Goal: Transaction & Acquisition: Download file/media

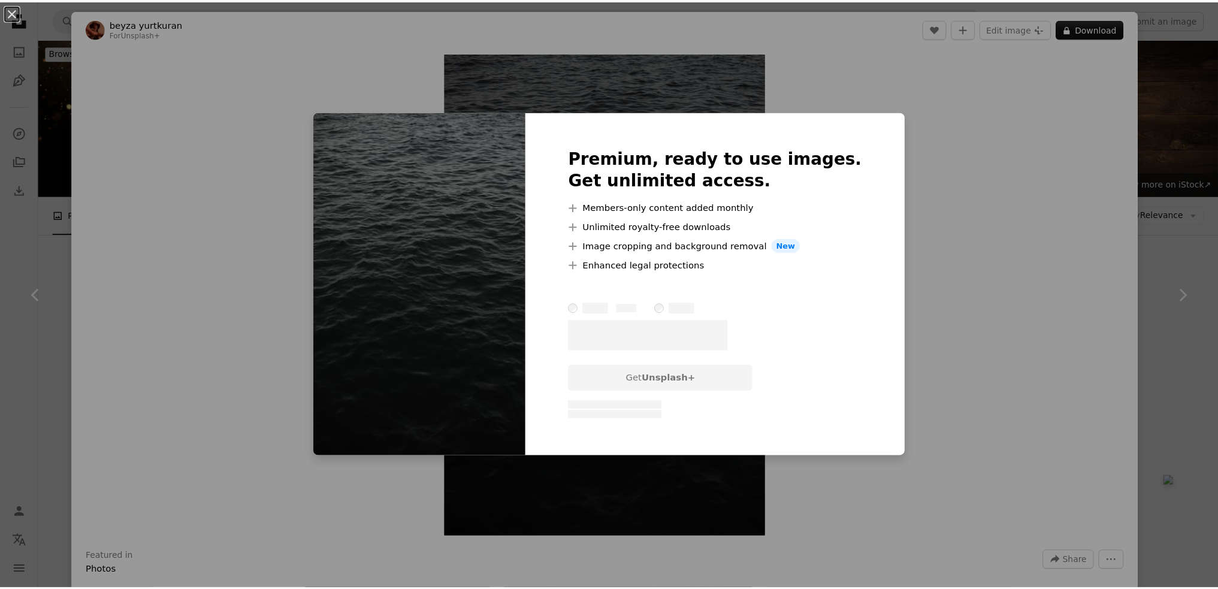
scroll to position [14854, 0]
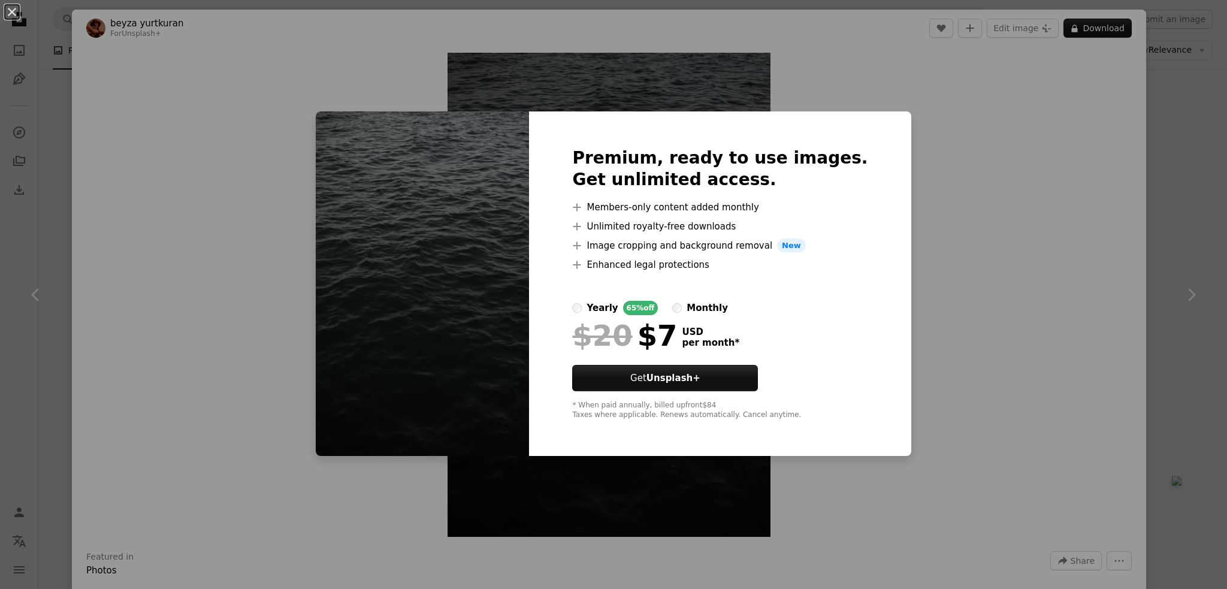
click at [928, 143] on div "An X shape Premium, ready to use images. Get unlimited access. A plus sign Memb…" at bounding box center [613, 294] width 1227 height 589
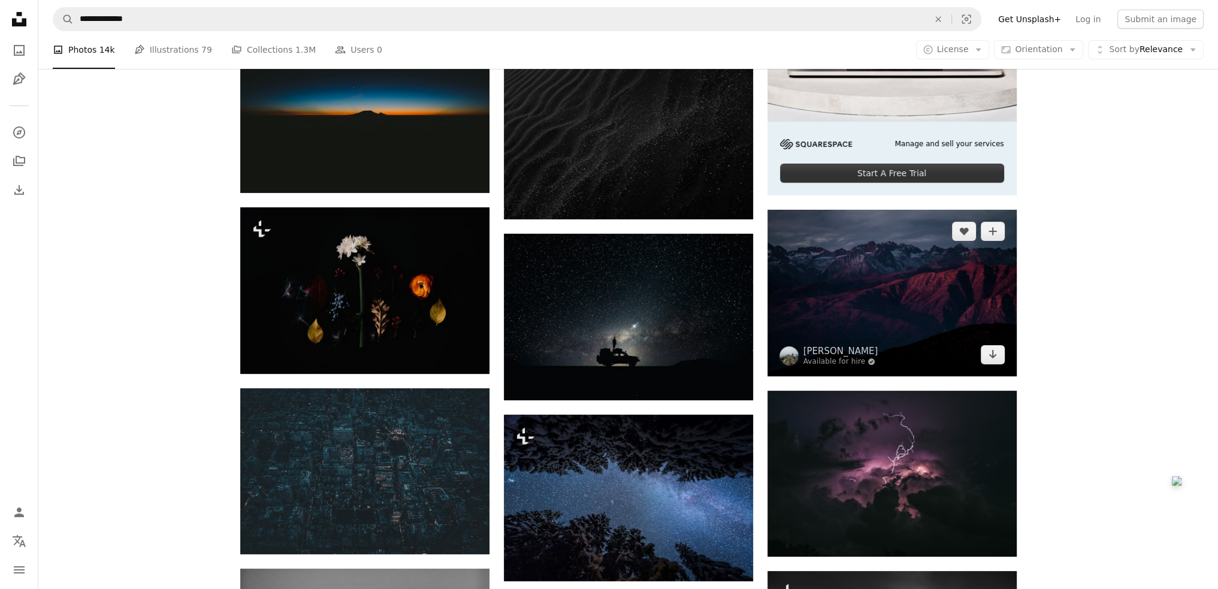
scroll to position [479, 0]
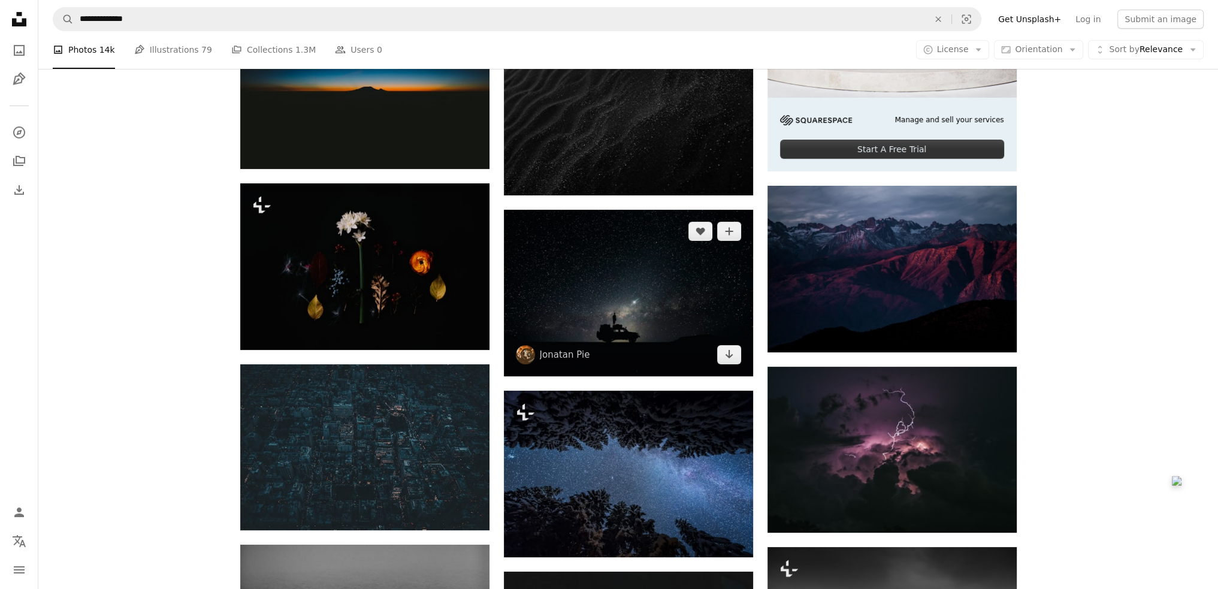
click at [603, 294] on img at bounding box center [628, 293] width 249 height 167
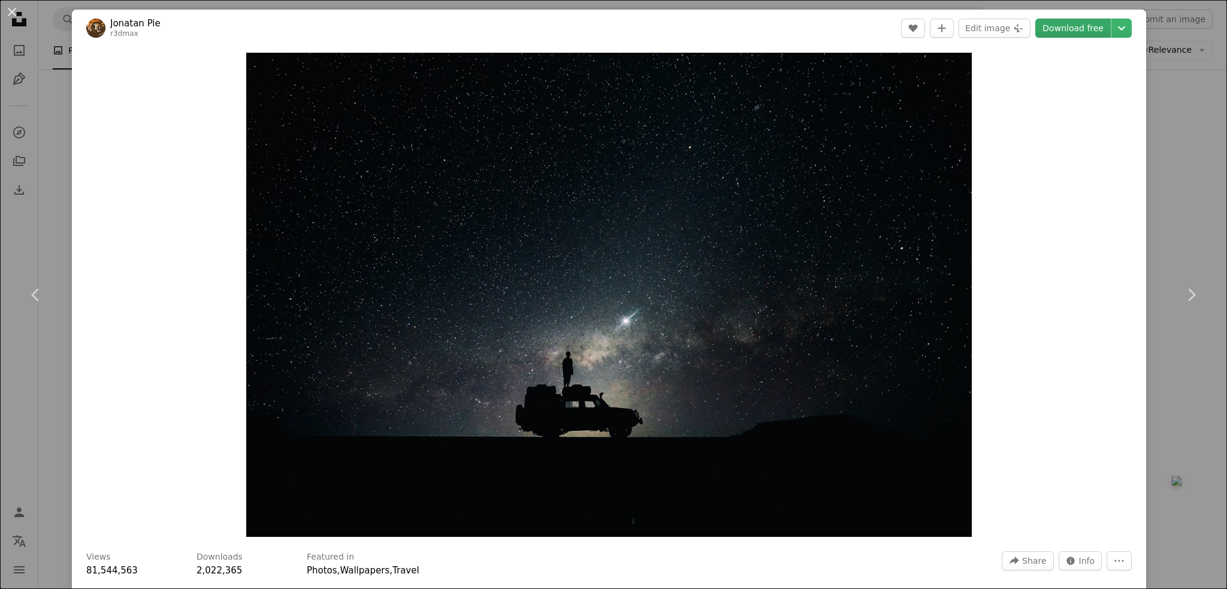
click at [1076, 28] on link "Download free" at bounding box center [1072, 28] width 75 height 19
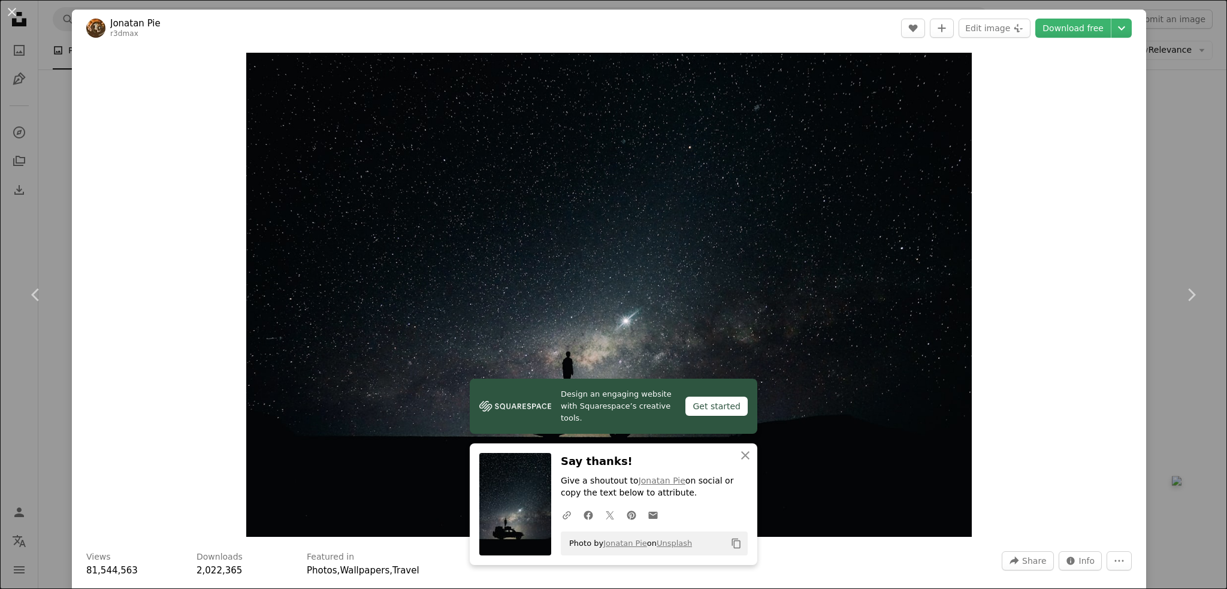
click at [1172, 84] on div "An X shape Chevron left Chevron right Jonatan Pie r3dmax A heart A plus sign Ed…" at bounding box center [613, 294] width 1227 height 589
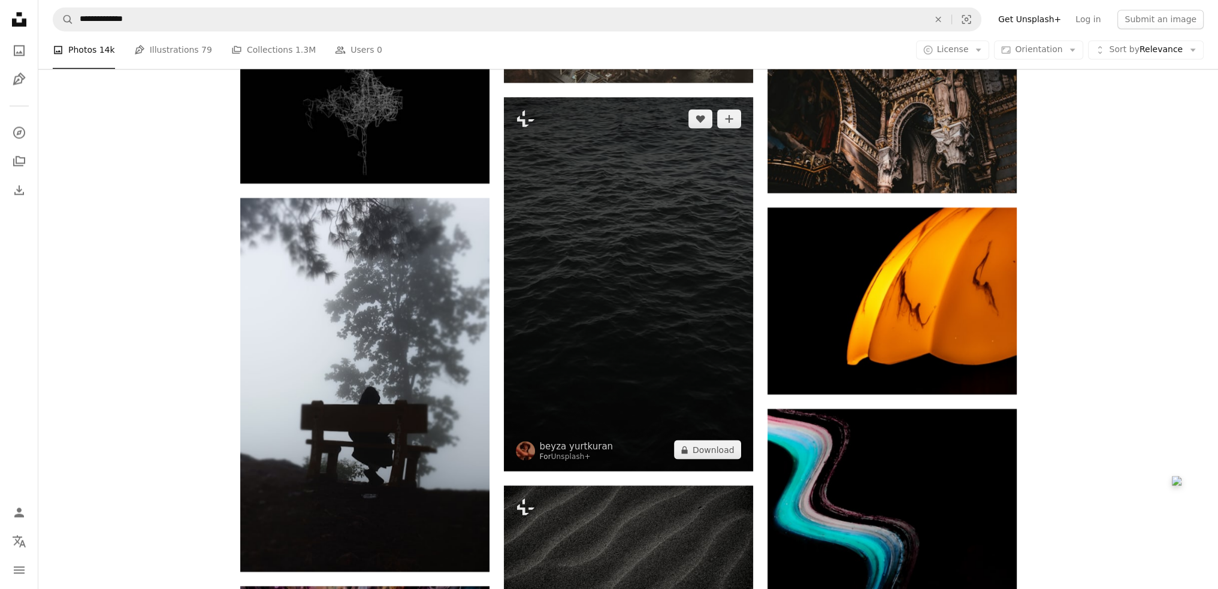
scroll to position [14914, 0]
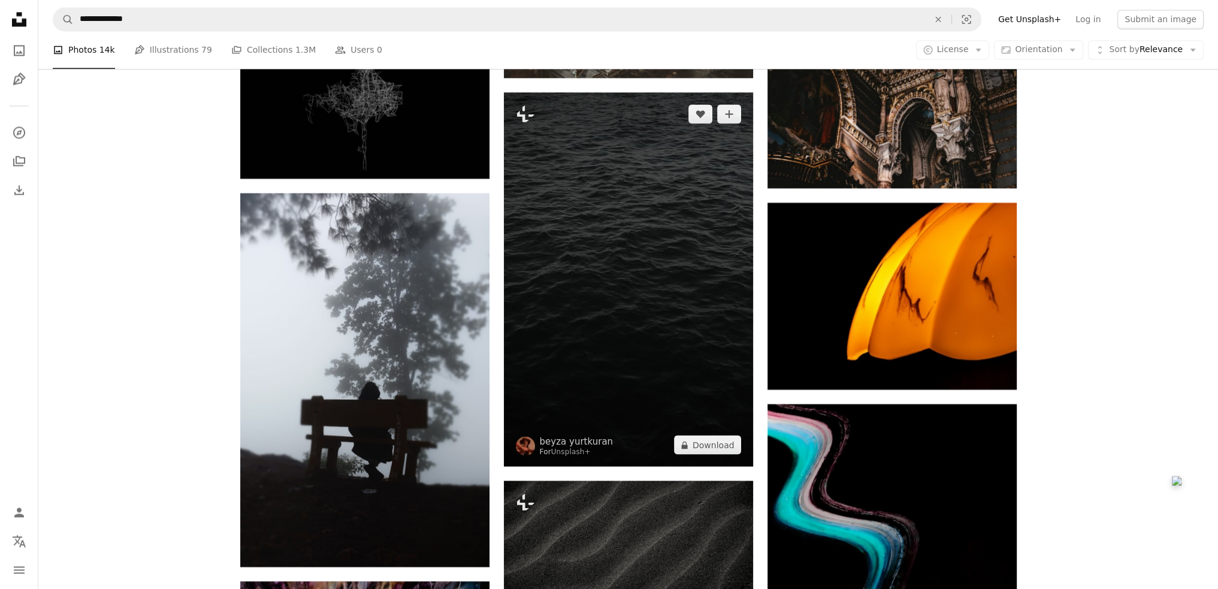
click at [633, 379] on img at bounding box center [628, 279] width 249 height 374
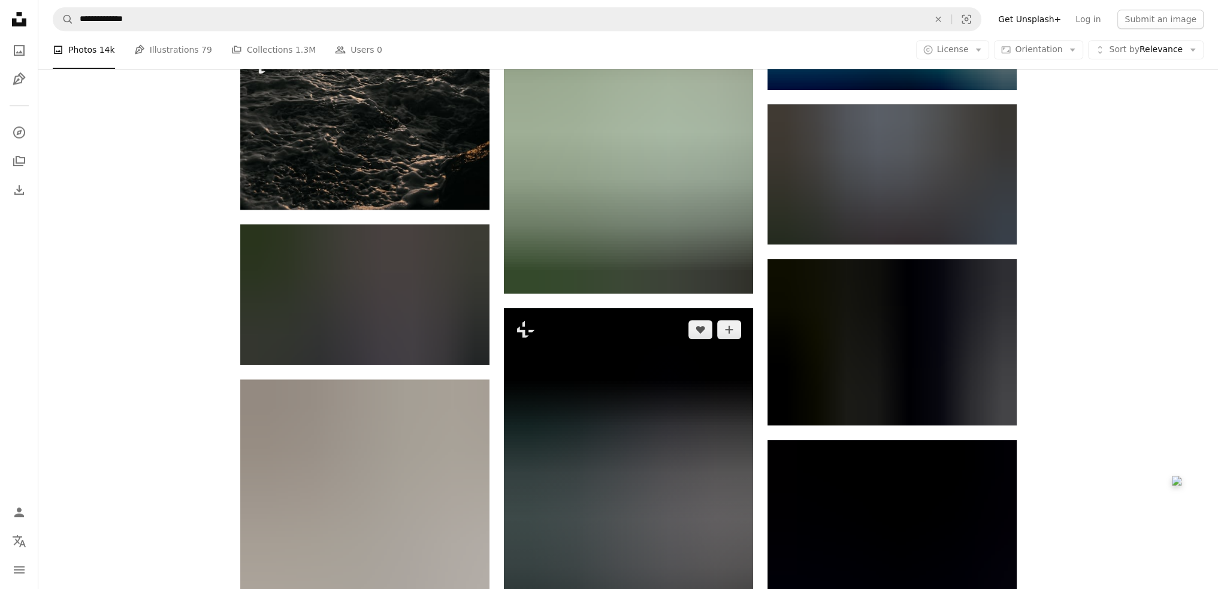
scroll to position [31505, 0]
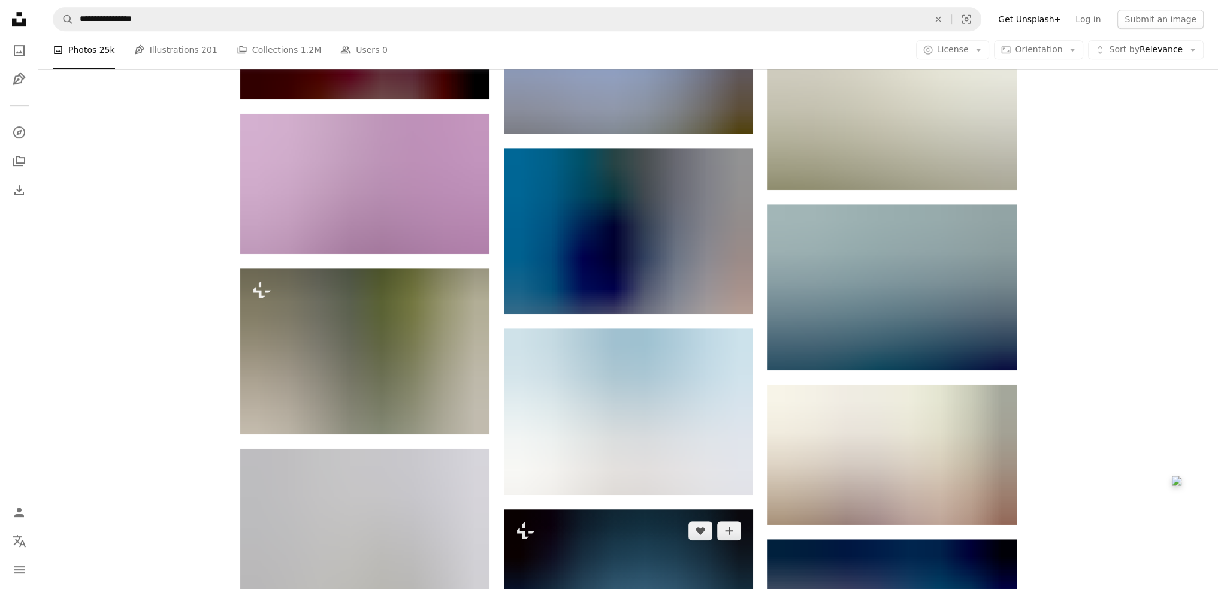
scroll to position [7067, 0]
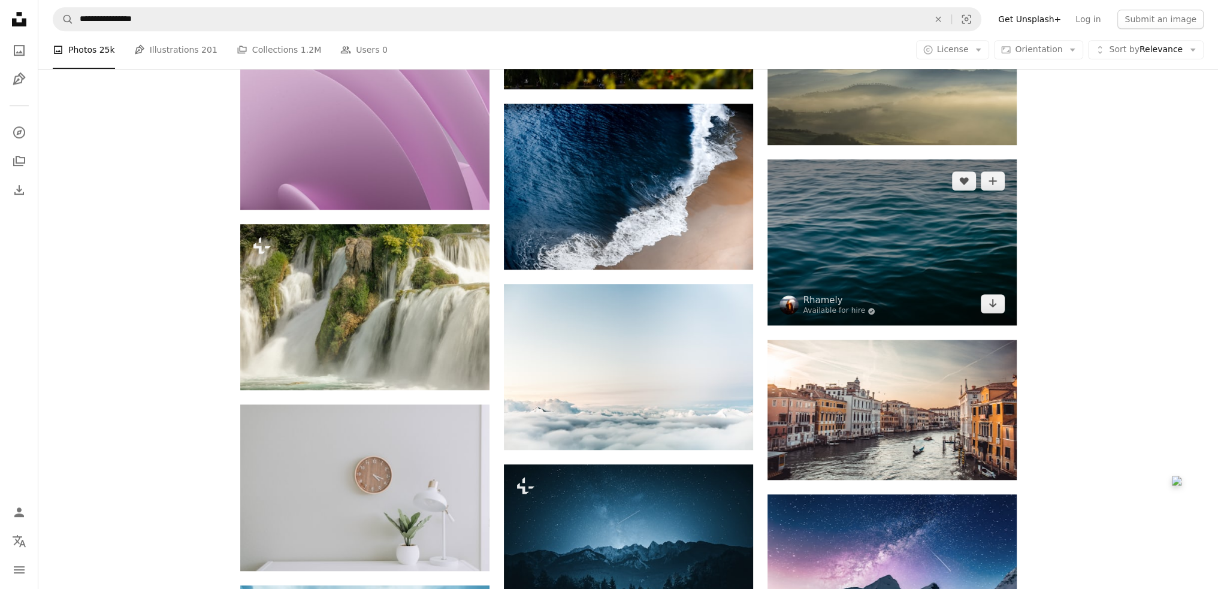
click at [852, 237] on img at bounding box center [891, 242] width 249 height 166
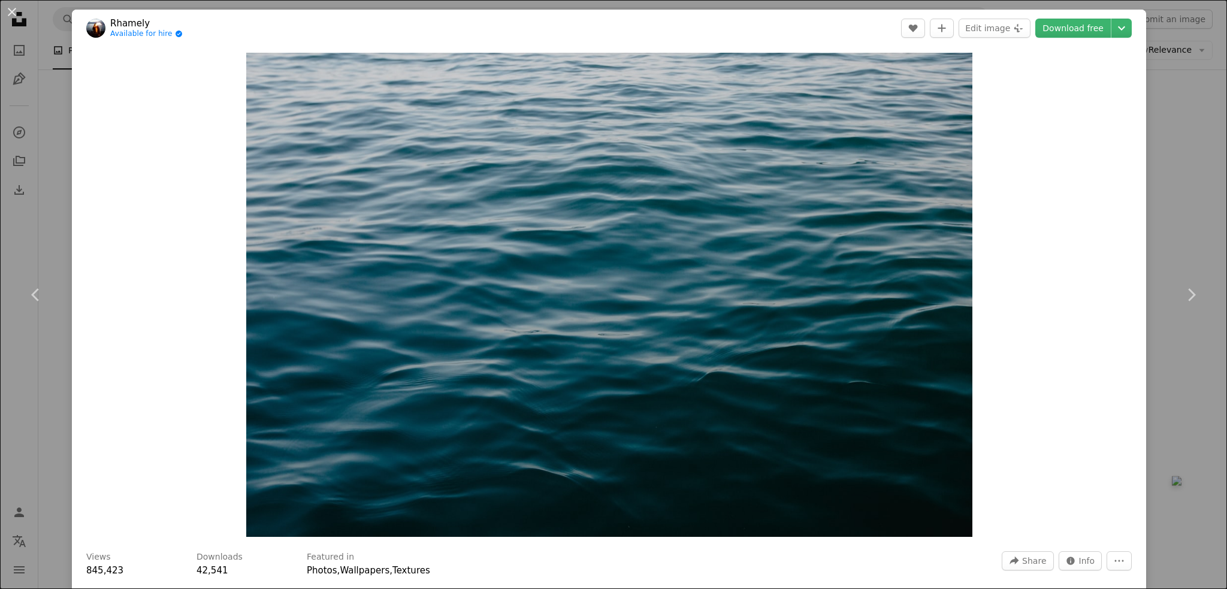
drag, startPoint x: 982, startPoint y: 117, endPoint x: 954, endPoint y: 138, distance: 35.1
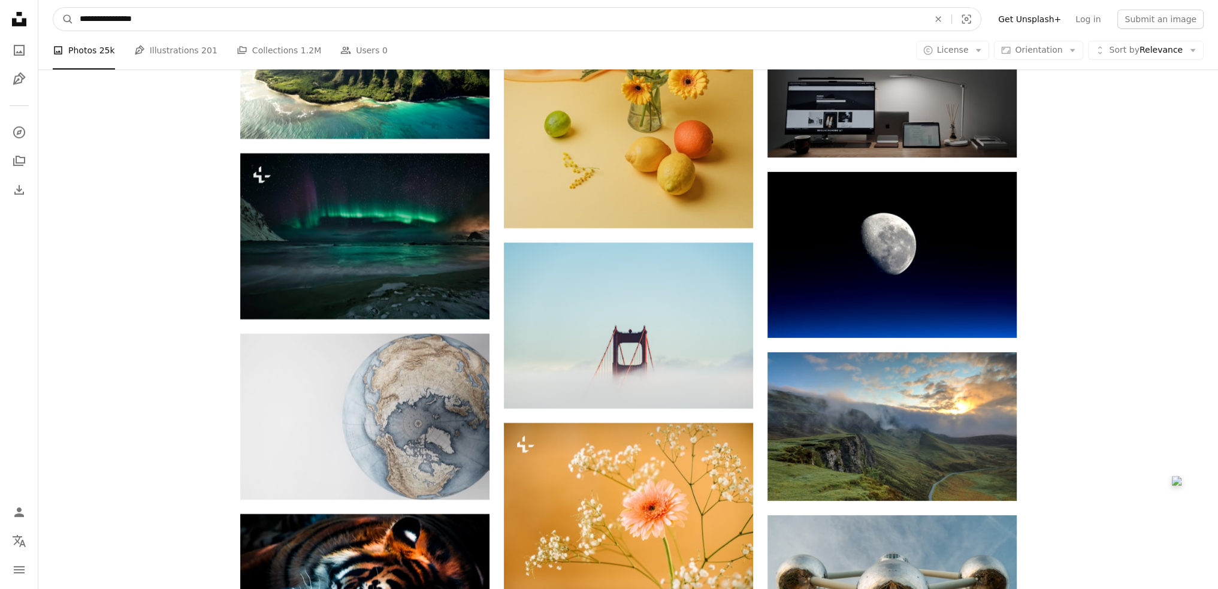
scroll to position [11390, 0]
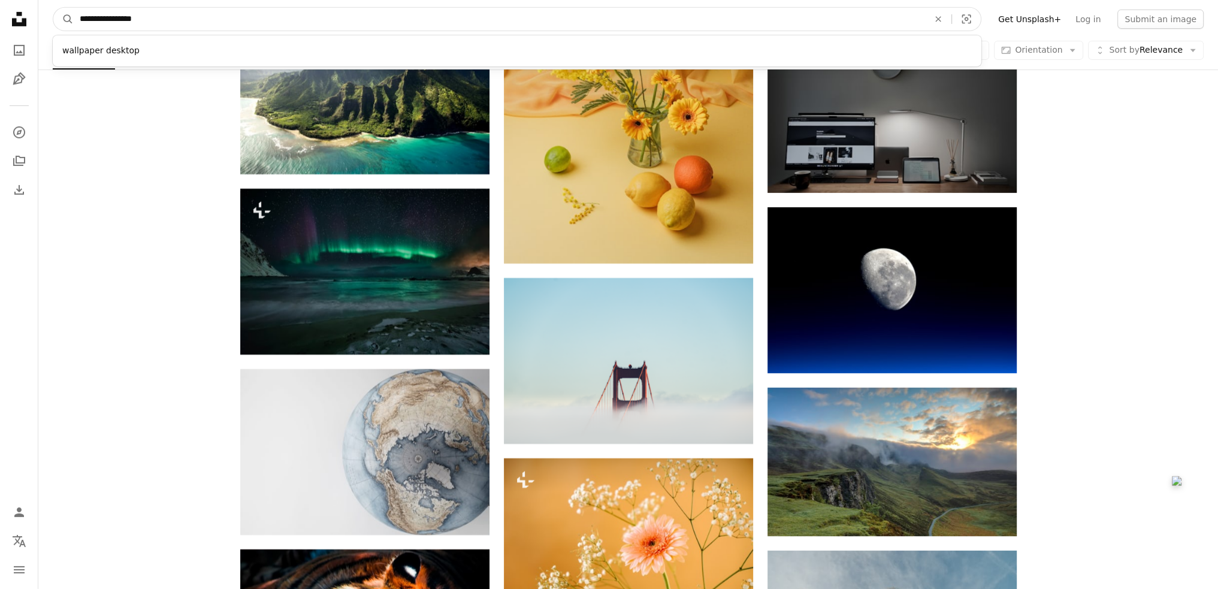
drag, startPoint x: 267, startPoint y: 21, endPoint x: 78, endPoint y: 11, distance: 189.5
click at [78, 11] on input "**********" at bounding box center [499, 19] width 851 height 23
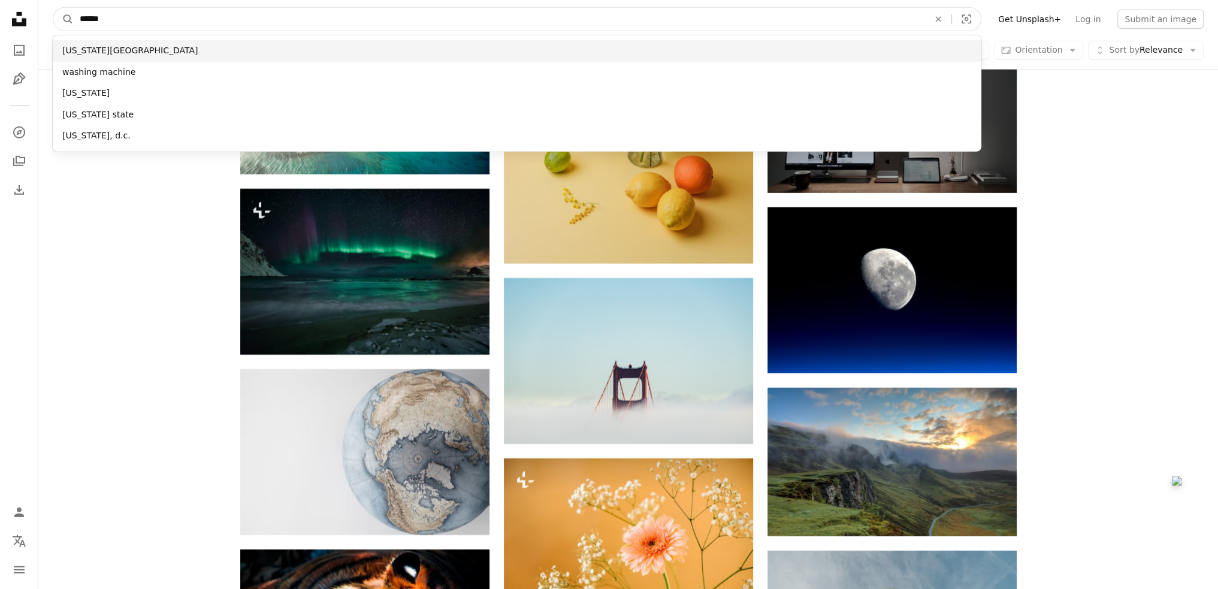
type input "******"
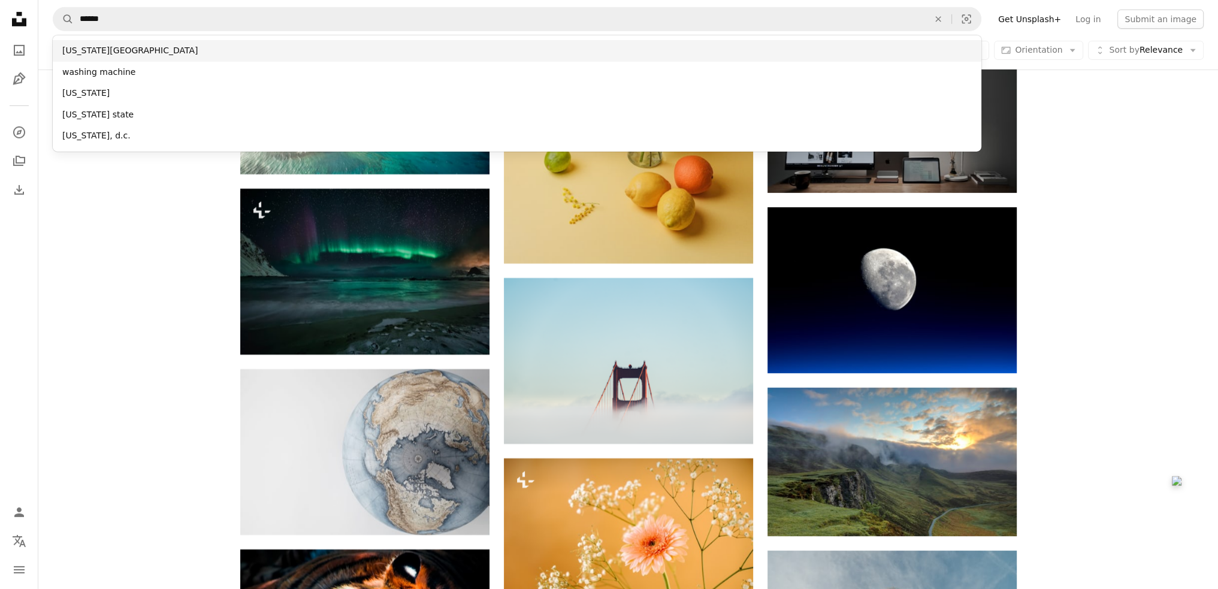
click at [115, 46] on div "[US_STATE][GEOGRAPHIC_DATA]" at bounding box center [517, 51] width 928 height 22
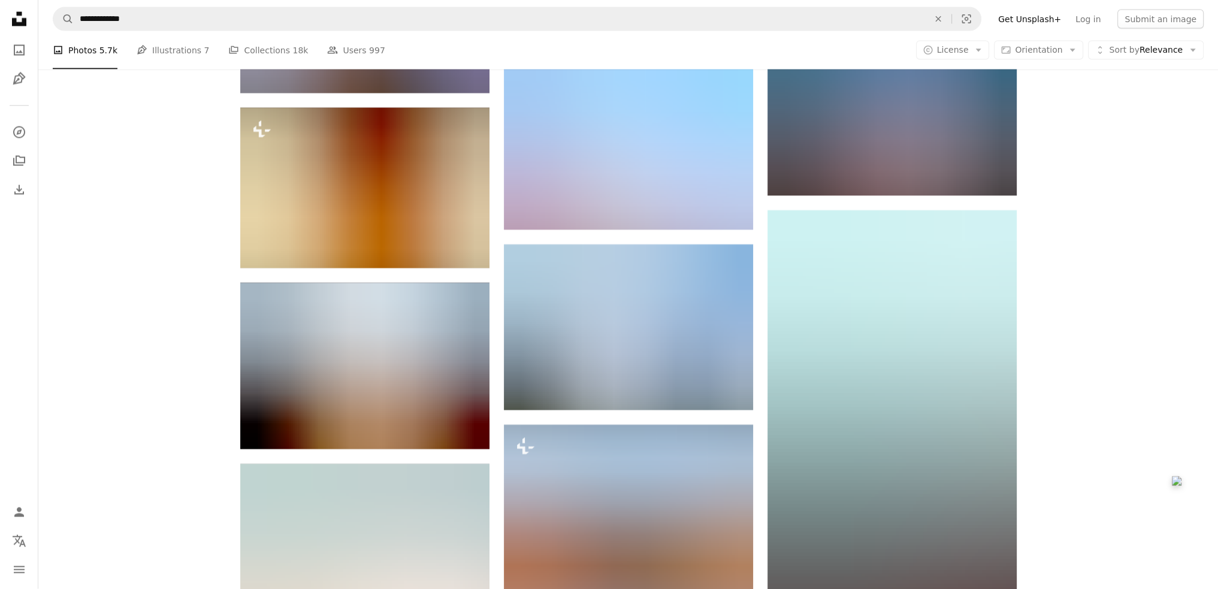
scroll to position [3414, 0]
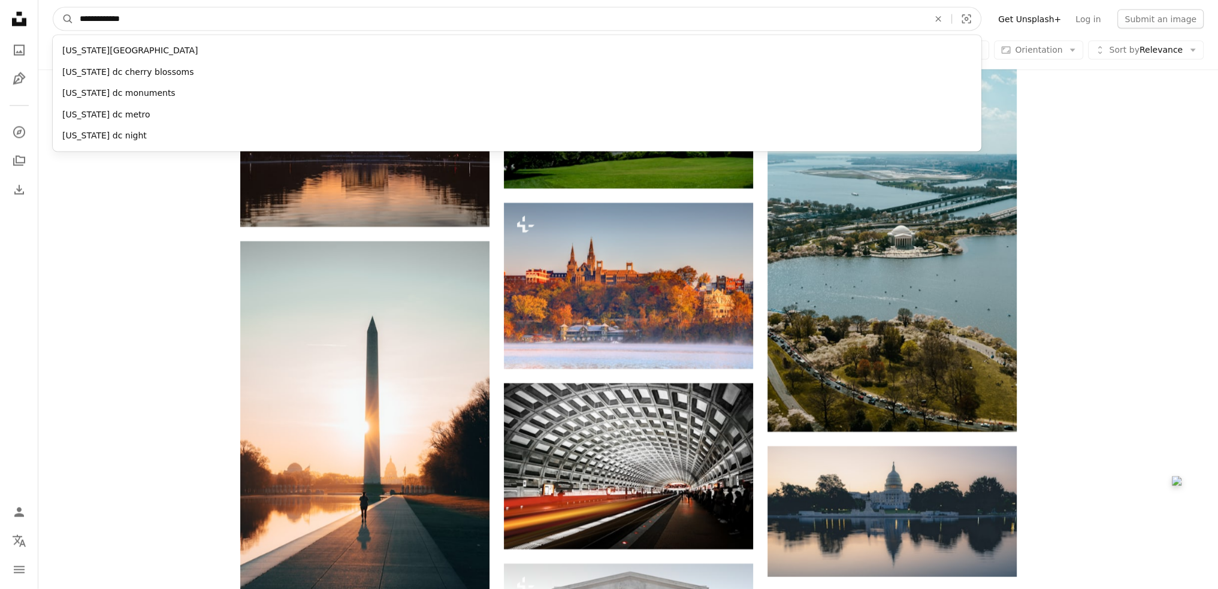
drag, startPoint x: 175, startPoint y: 15, endPoint x: 23, endPoint y: 20, distance: 151.6
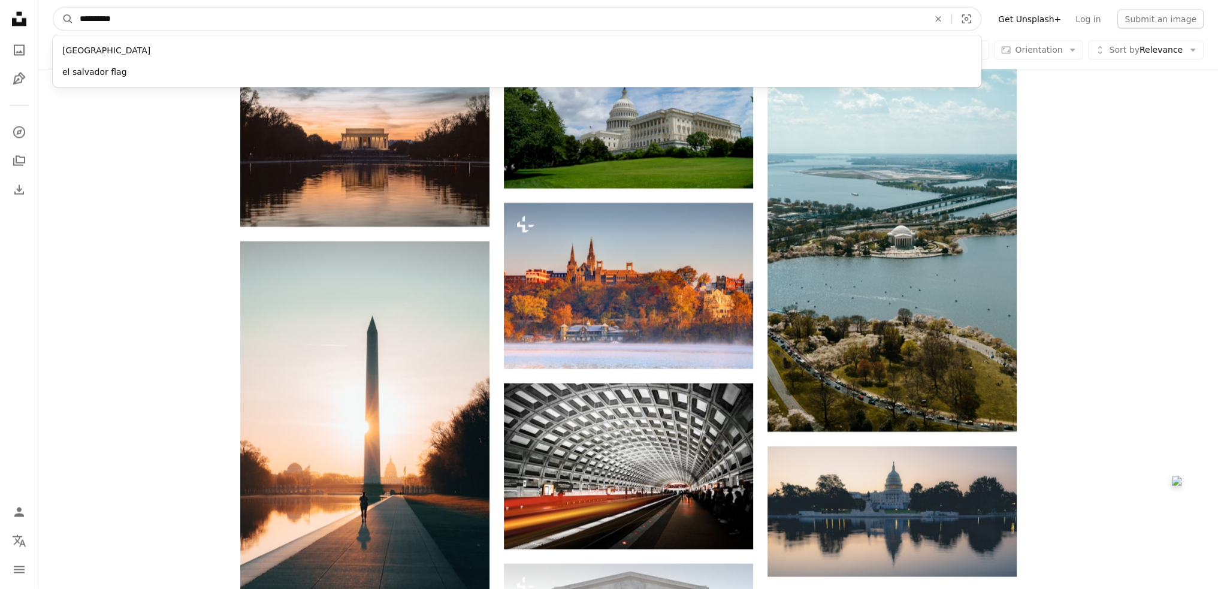
type input "**********"
click button "A magnifying glass" at bounding box center [63, 19] width 20 height 23
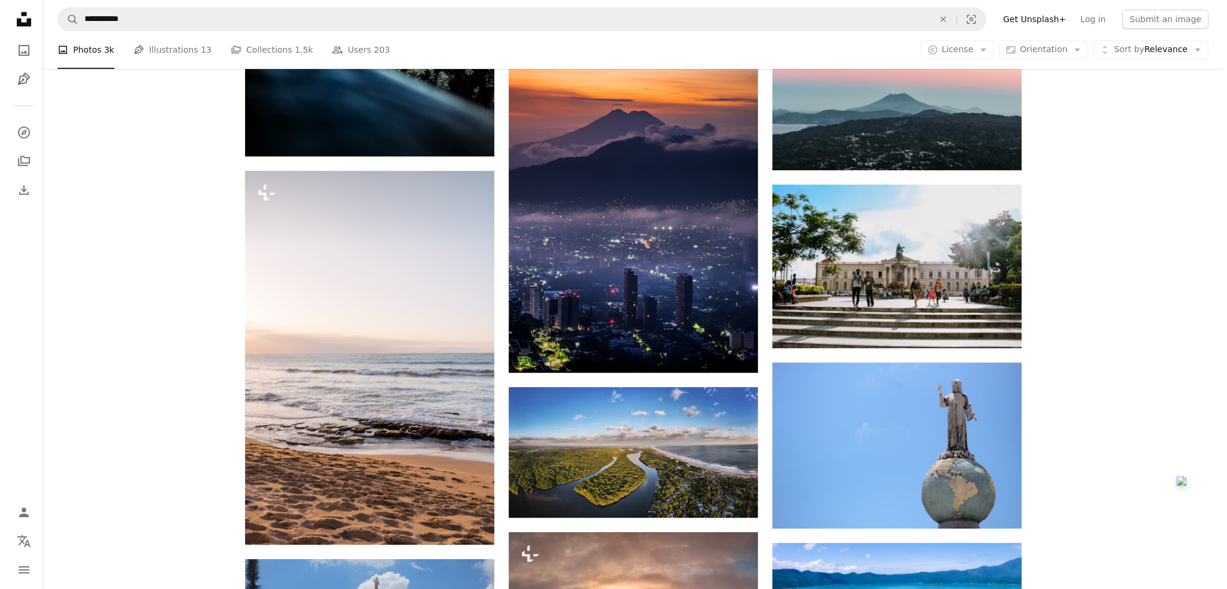
scroll to position [839, 0]
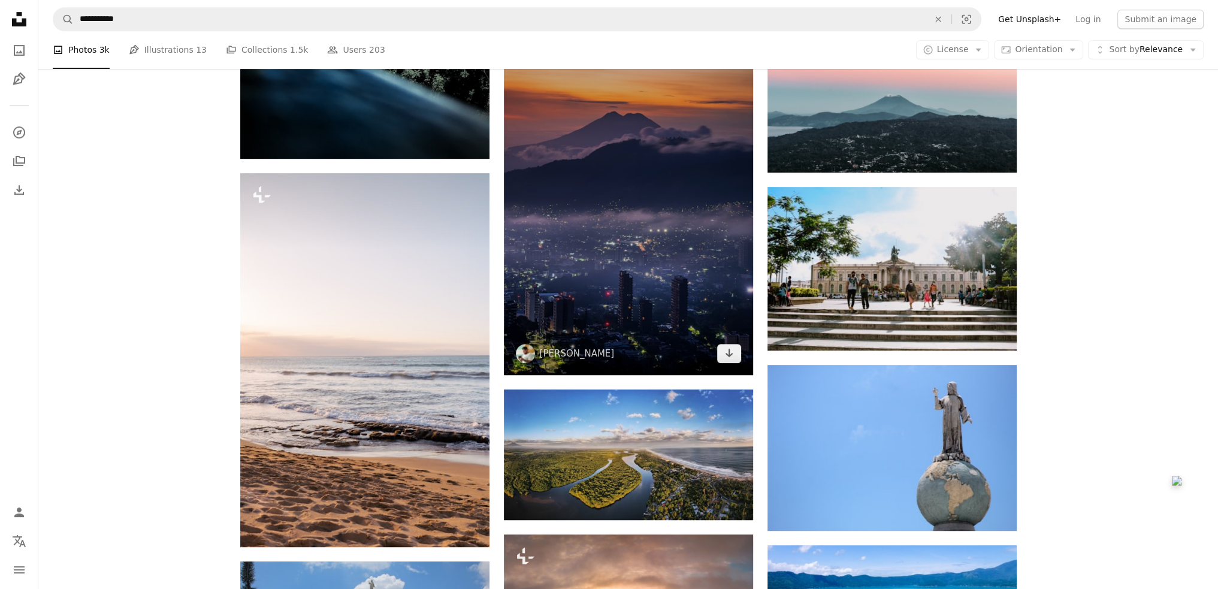
click at [690, 213] on img at bounding box center [628, 188] width 249 height 374
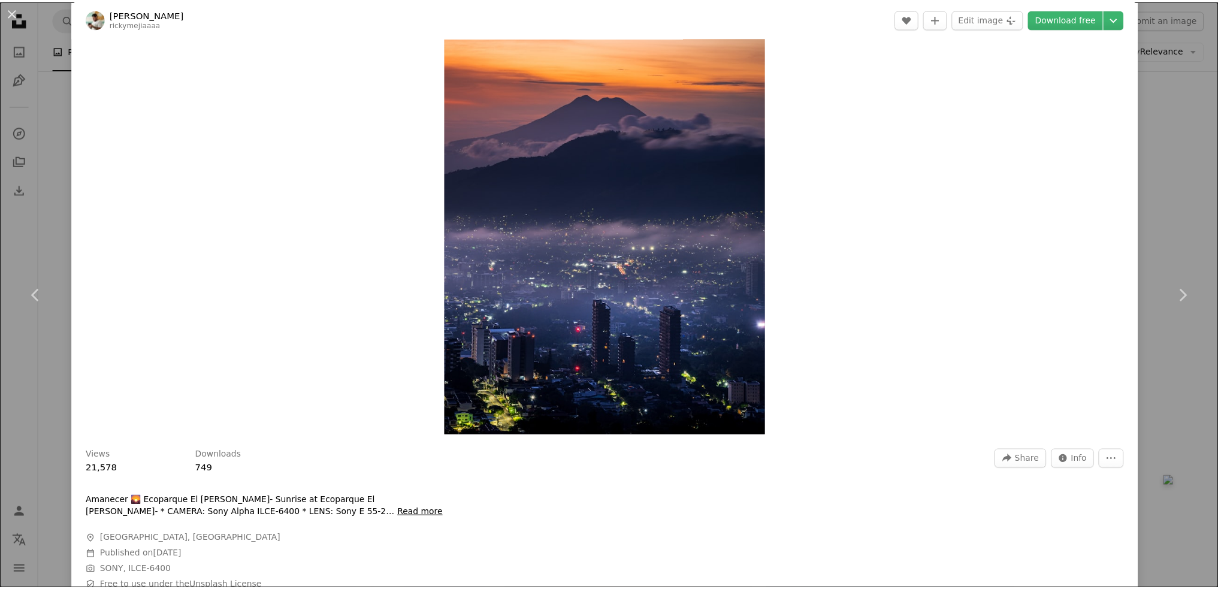
scroll to position [60, 0]
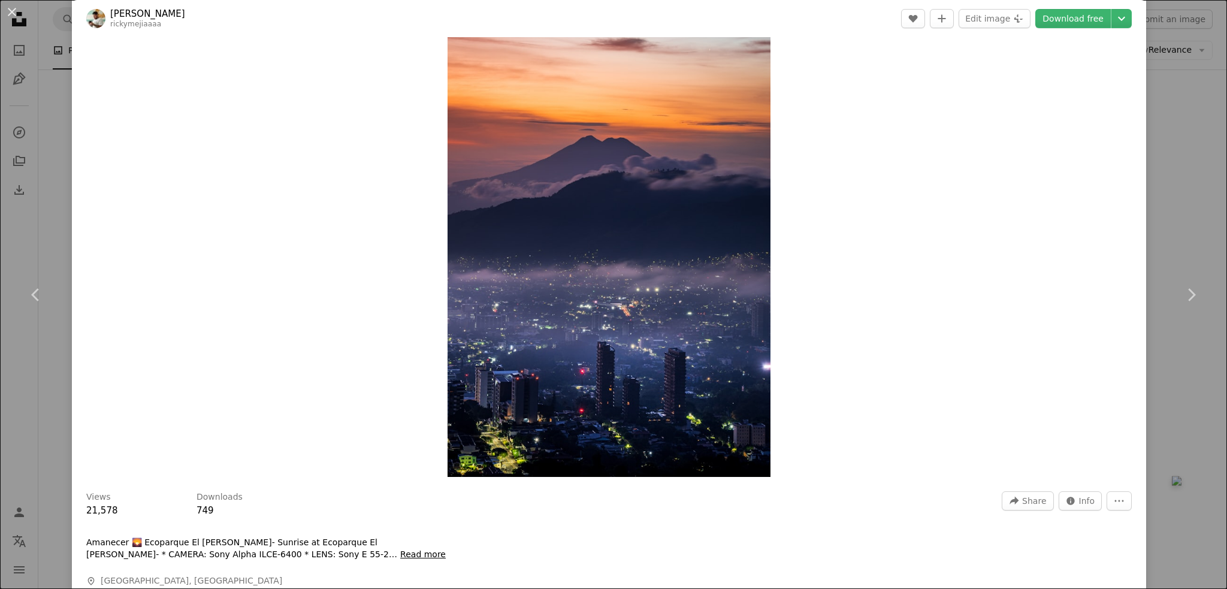
click at [1194, 148] on div "An X shape Chevron left Chevron right [PERSON_NAME] rickymejiaaaa A heart A plu…" at bounding box center [613, 294] width 1227 height 589
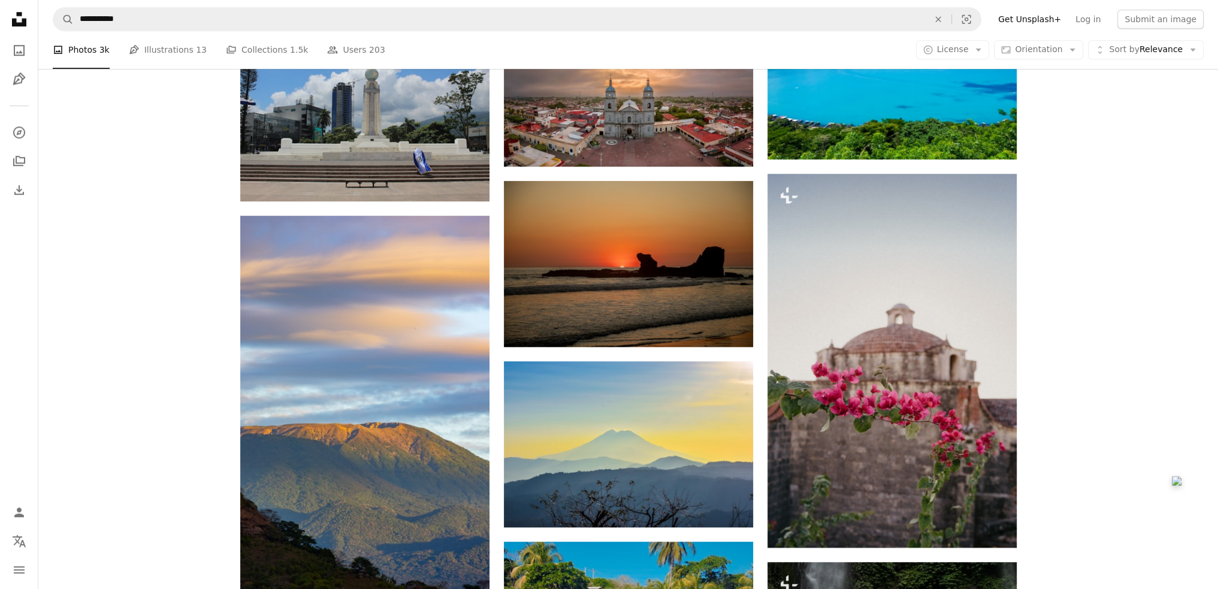
scroll to position [1258, 0]
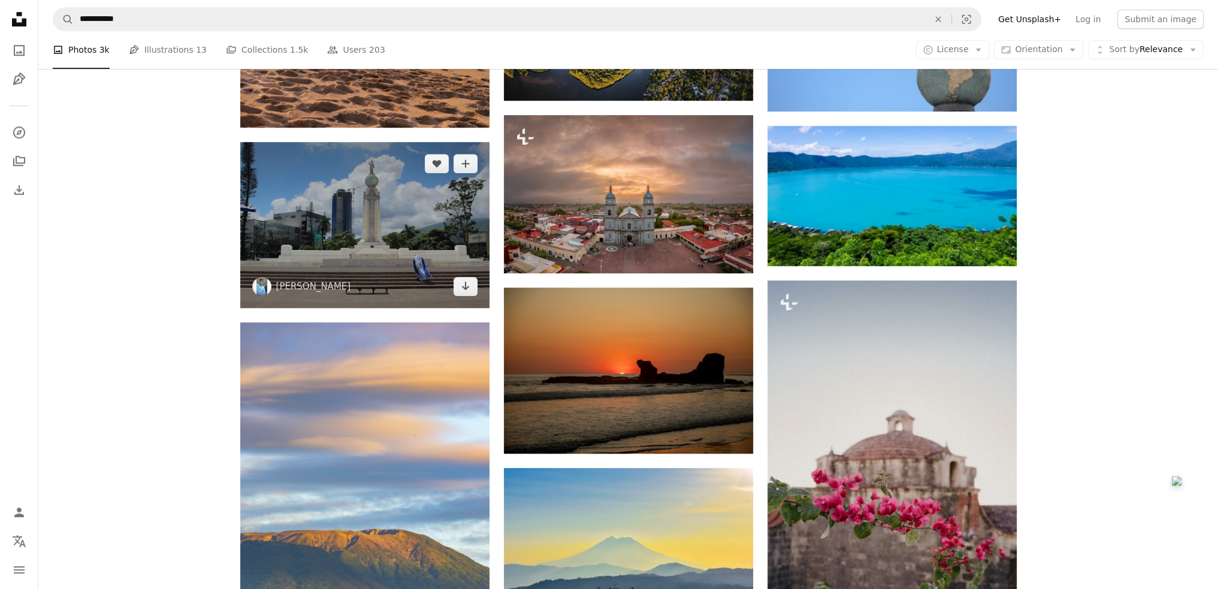
click at [337, 212] on img at bounding box center [364, 225] width 249 height 166
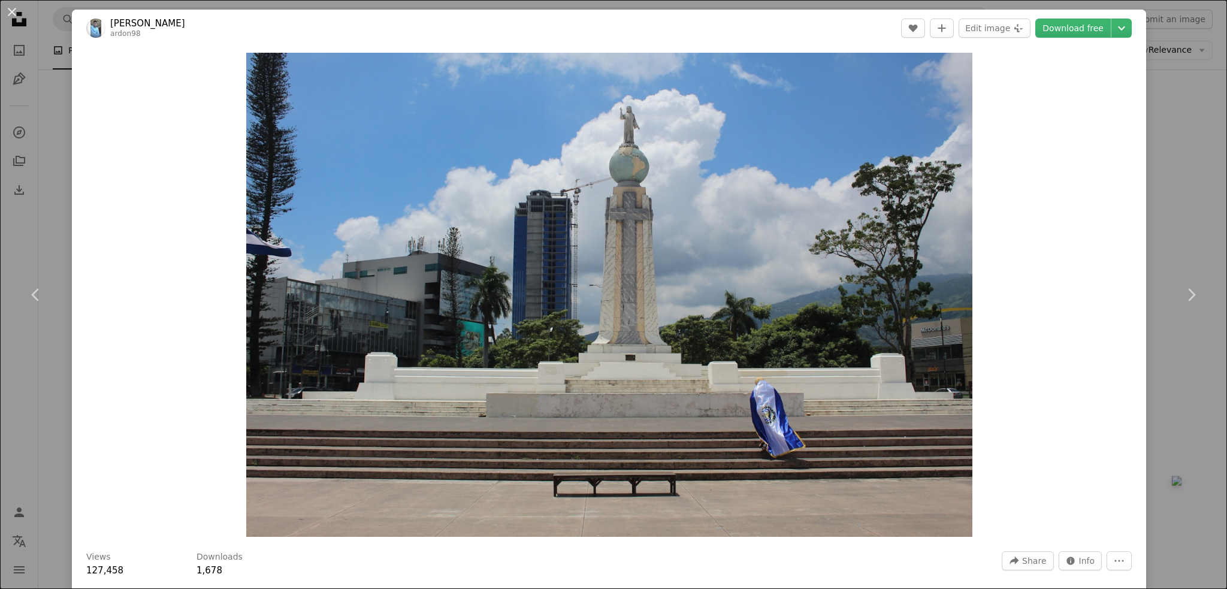
click at [1170, 226] on div "An X shape Chevron left Chevron right [PERSON_NAME] ardon98 A heart A plus sign…" at bounding box center [613, 294] width 1227 height 589
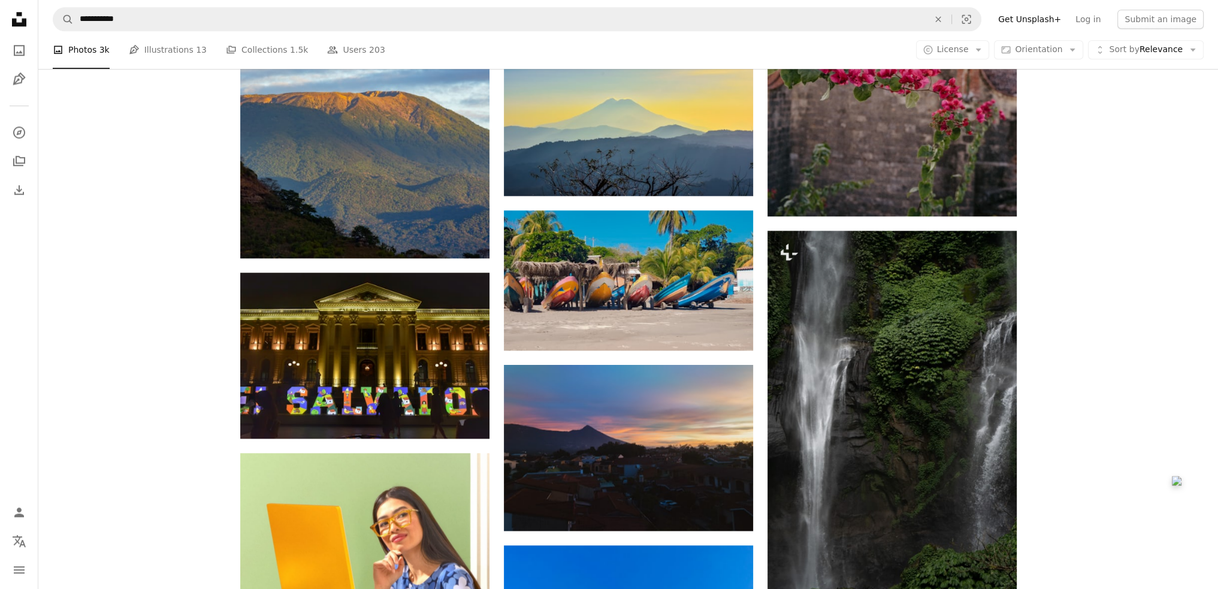
scroll to position [1917, 0]
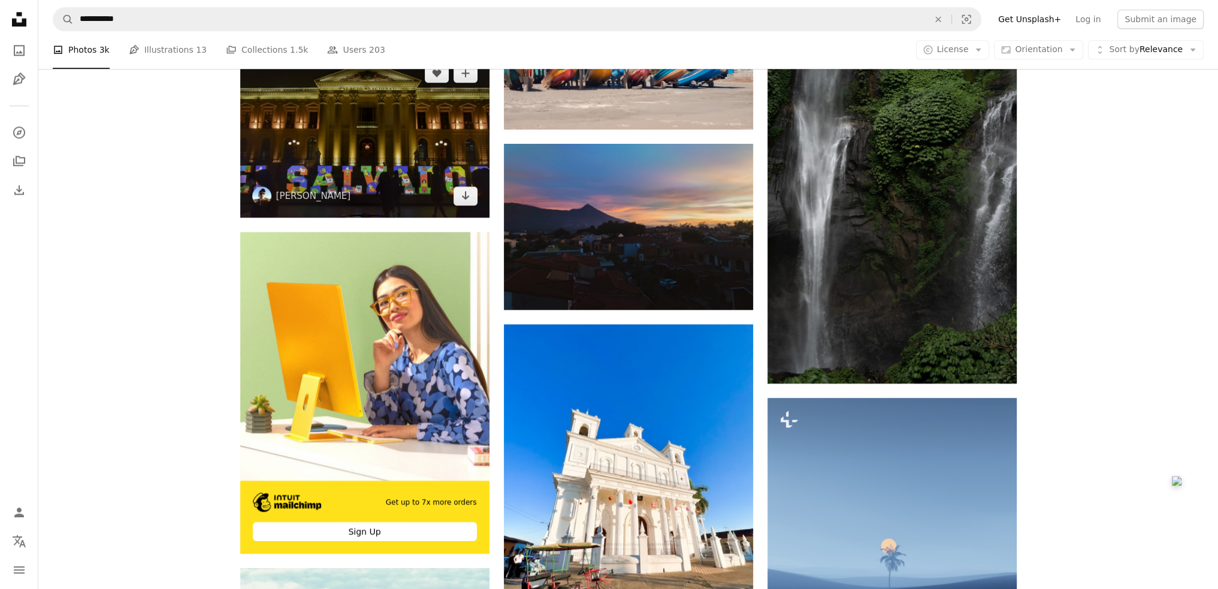
click at [334, 138] on img at bounding box center [364, 135] width 249 height 166
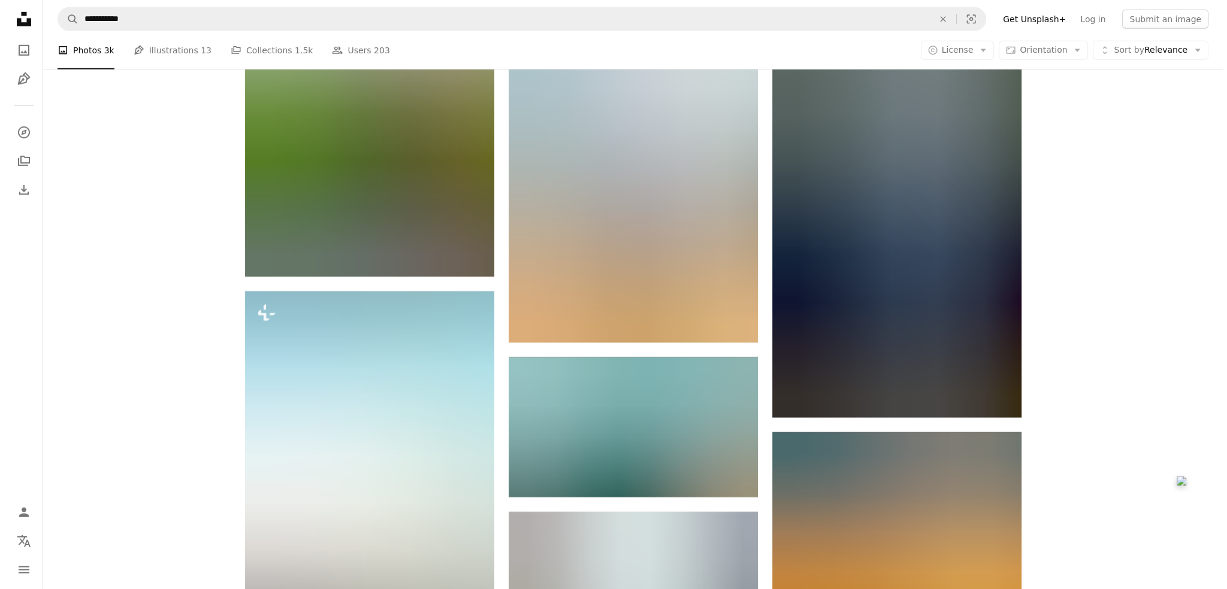
scroll to position [4971, 0]
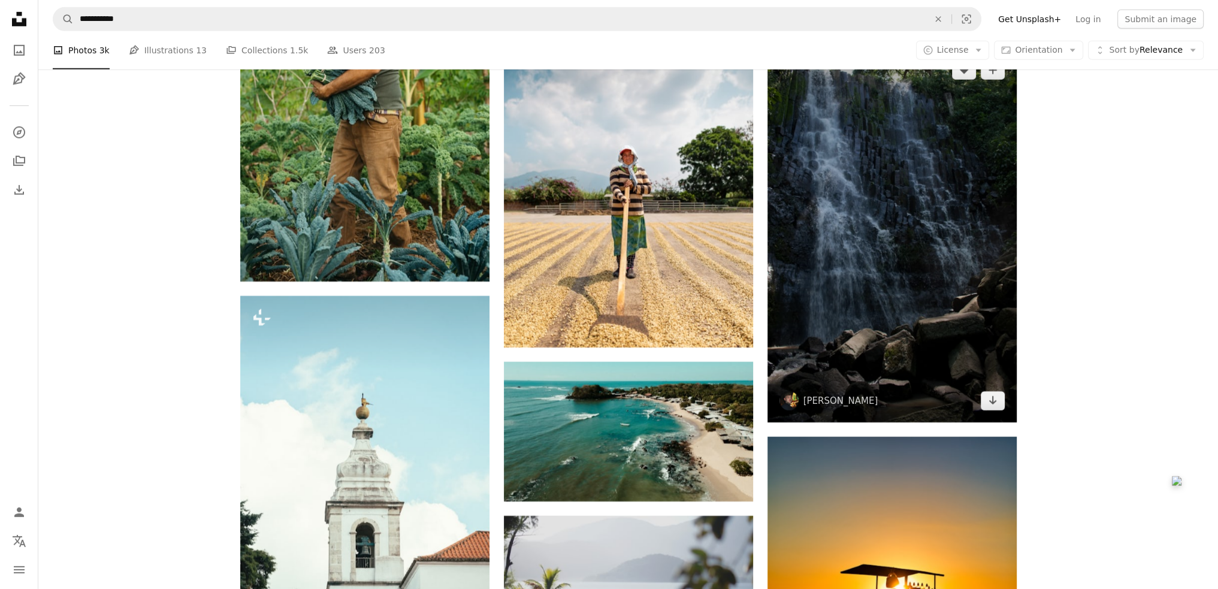
click at [898, 222] on img at bounding box center [891, 236] width 249 height 374
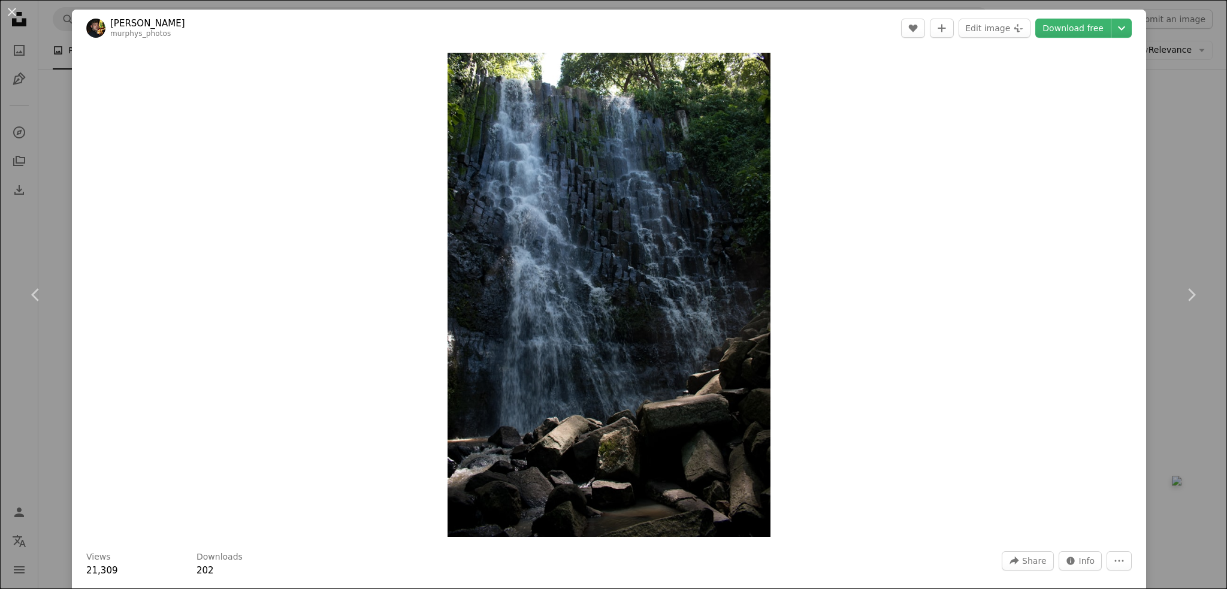
drag, startPoint x: 943, startPoint y: 280, endPoint x: 940, endPoint y: 274, distance: 6.2
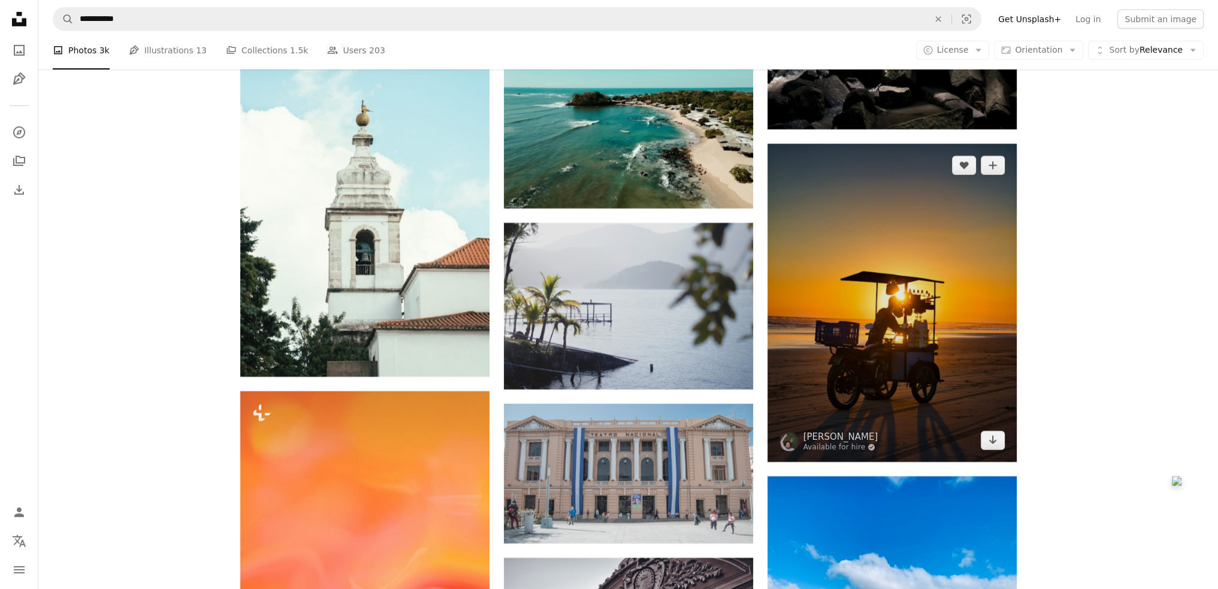
scroll to position [5391, 0]
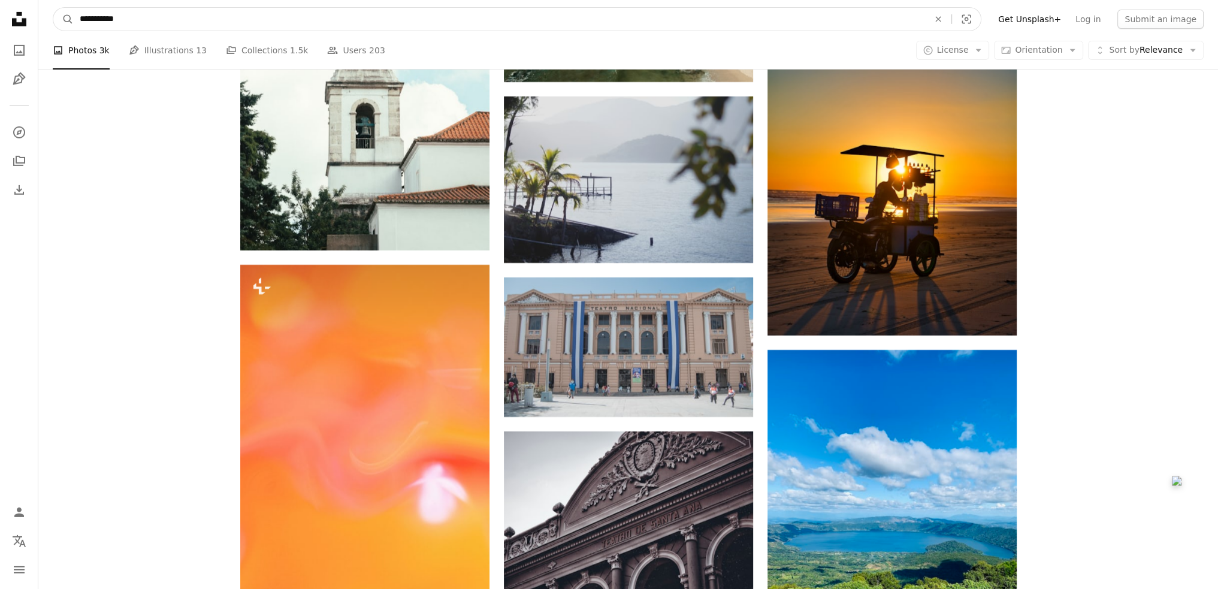
click at [190, 16] on input "**********" at bounding box center [499, 19] width 851 height 23
type input "**********"
click button "A magnifying glass" at bounding box center [63, 19] width 20 height 23
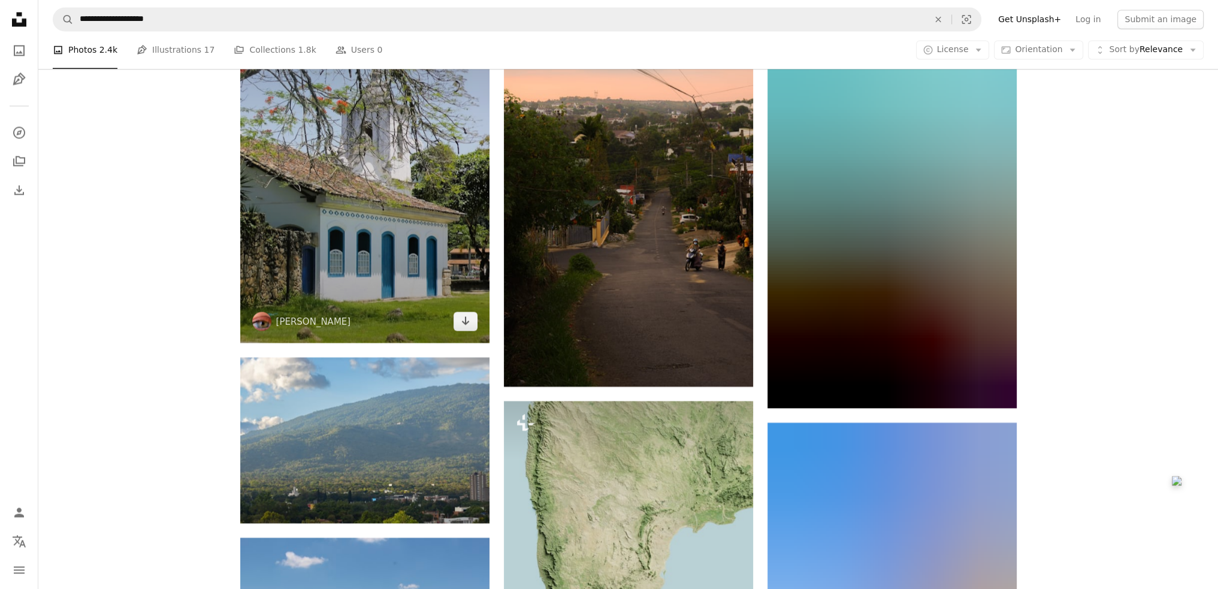
scroll to position [2875, 0]
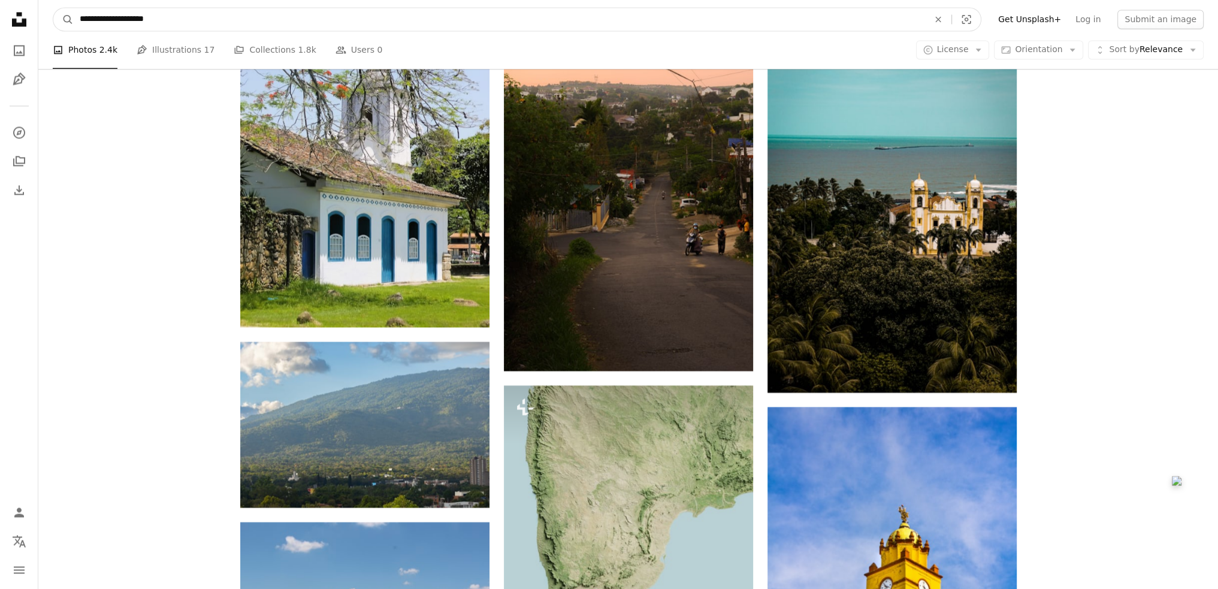
drag, startPoint x: 164, startPoint y: 12, endPoint x: 116, endPoint y: 16, distance: 48.1
click at [116, 16] on input "**********" at bounding box center [499, 19] width 851 height 23
type input "**********"
click button "A magnifying glass" at bounding box center [63, 19] width 20 height 23
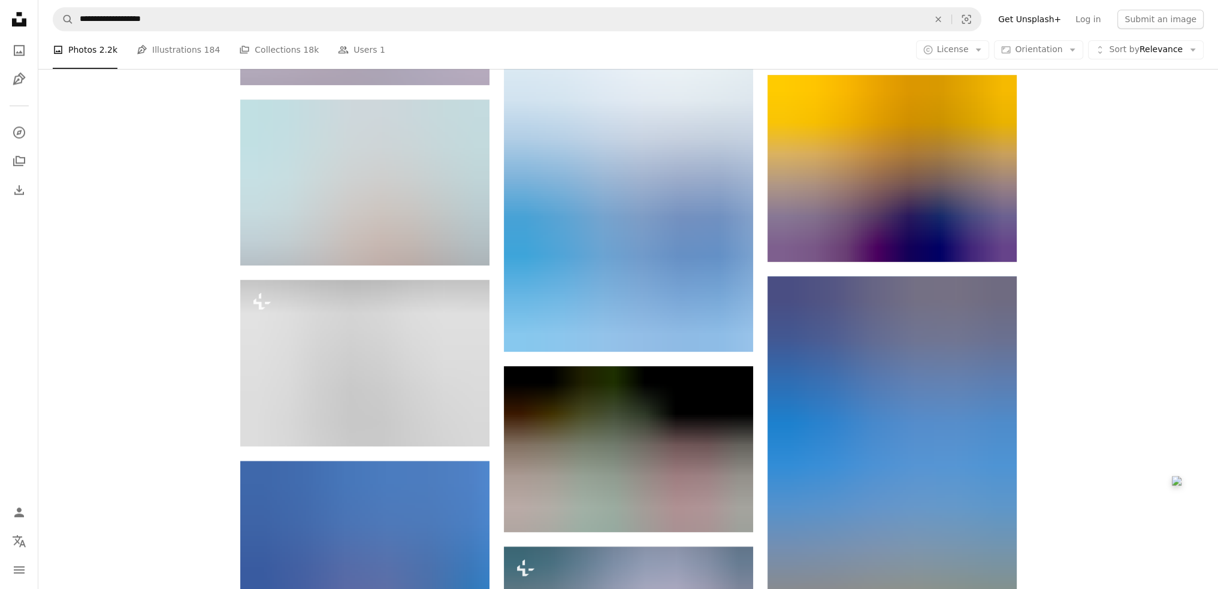
scroll to position [1437, 0]
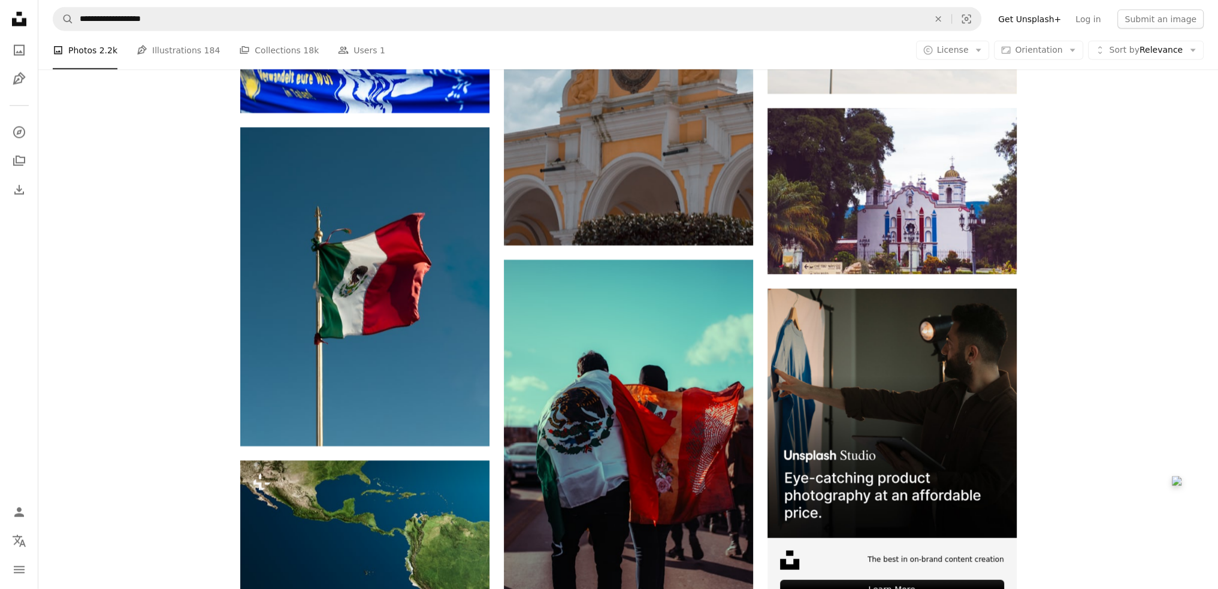
drag, startPoint x: 1115, startPoint y: 337, endPoint x: 1106, endPoint y: 334, distance: 9.1
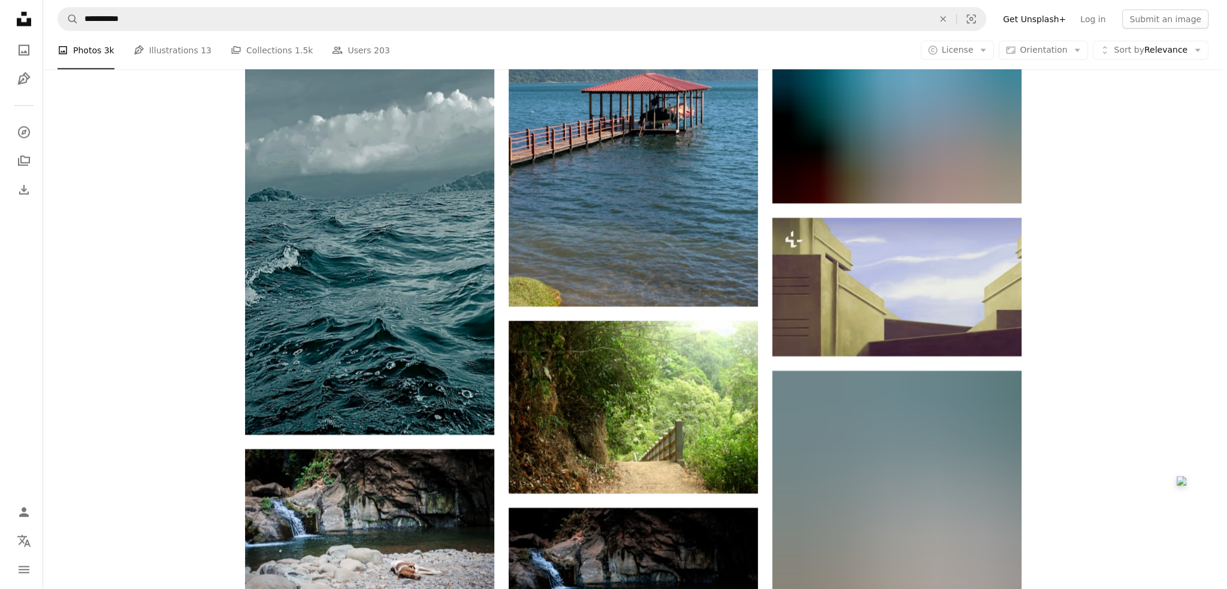
scroll to position [16052, 0]
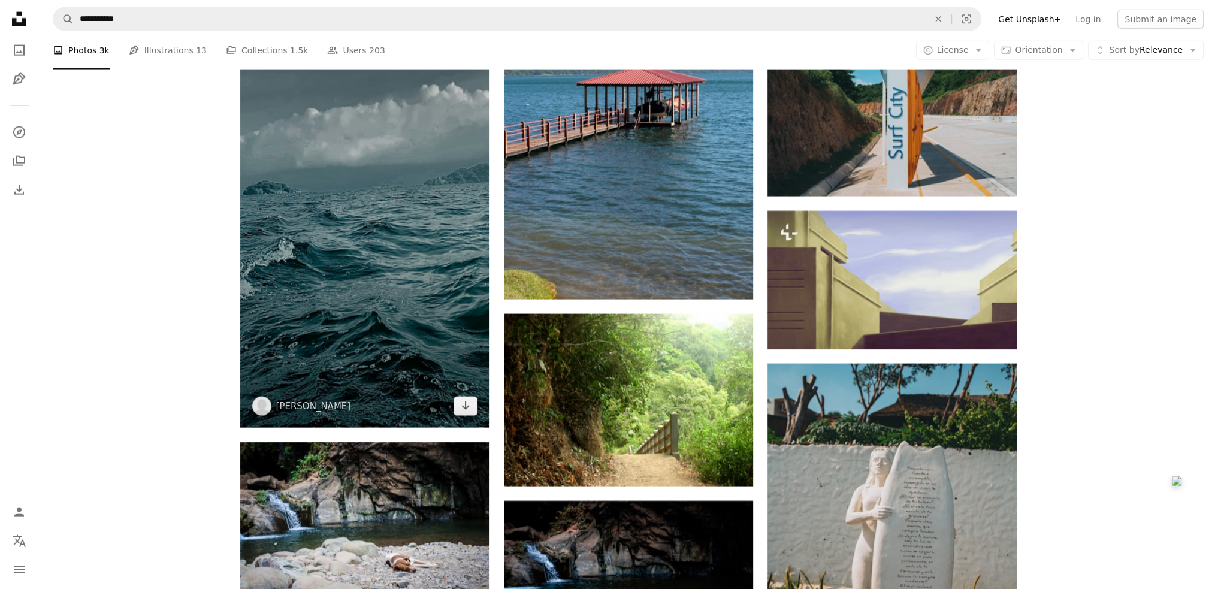
click at [369, 251] on img at bounding box center [364, 206] width 249 height 443
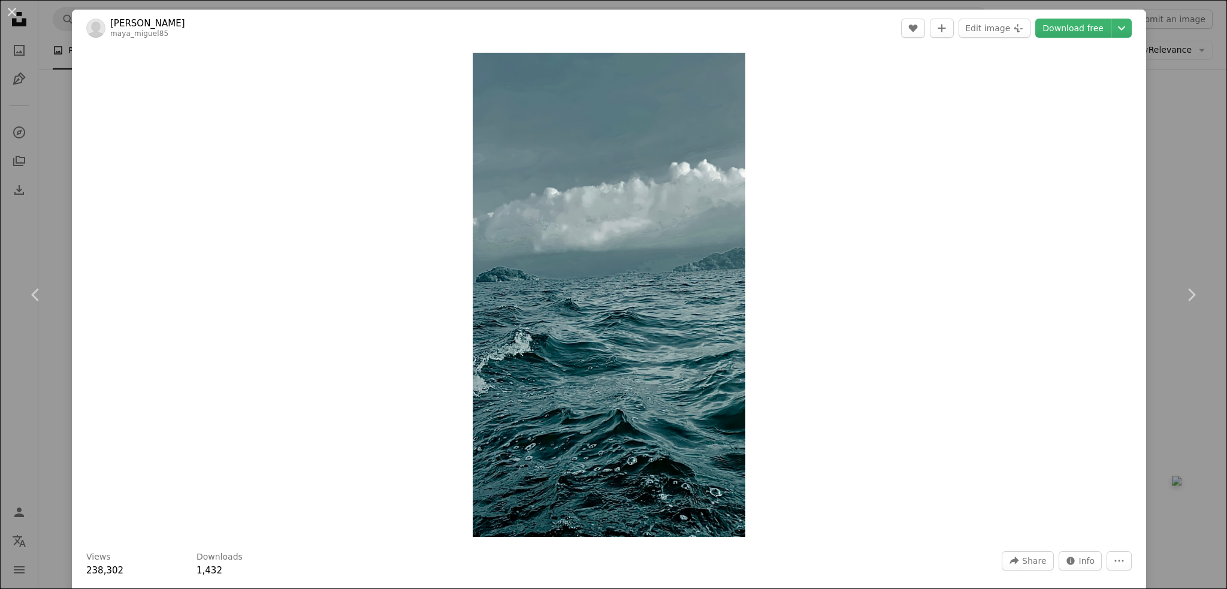
click at [1173, 207] on div "An X shape Chevron left Chevron right [PERSON_NAME] maya_miguel85 A heart A plu…" at bounding box center [613, 294] width 1227 height 589
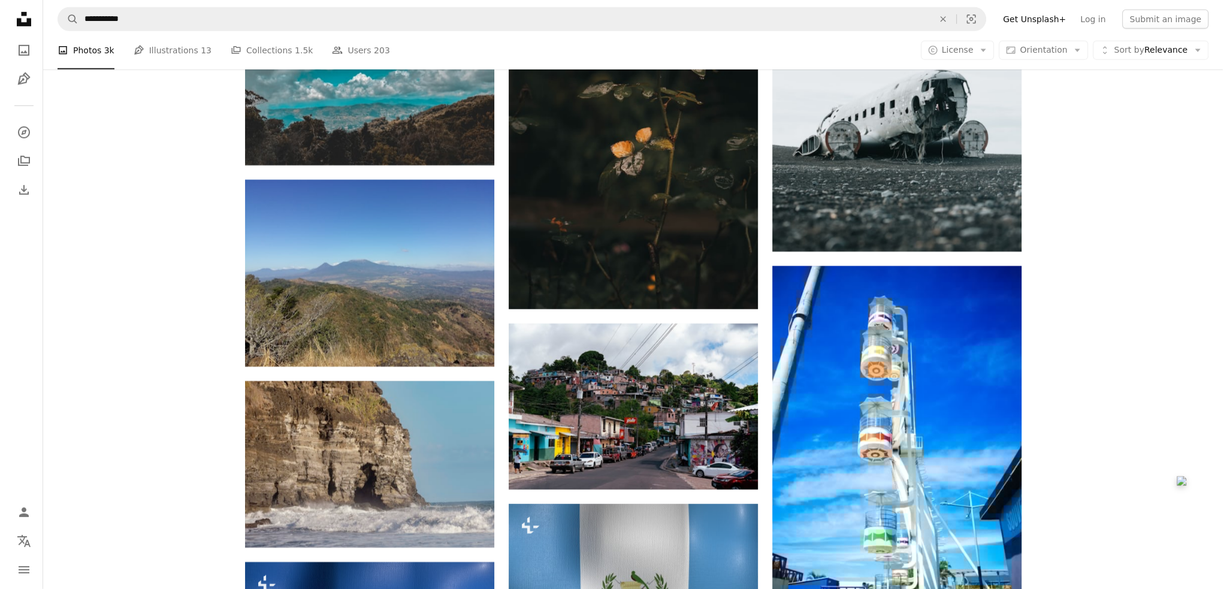
scroll to position [17250, 0]
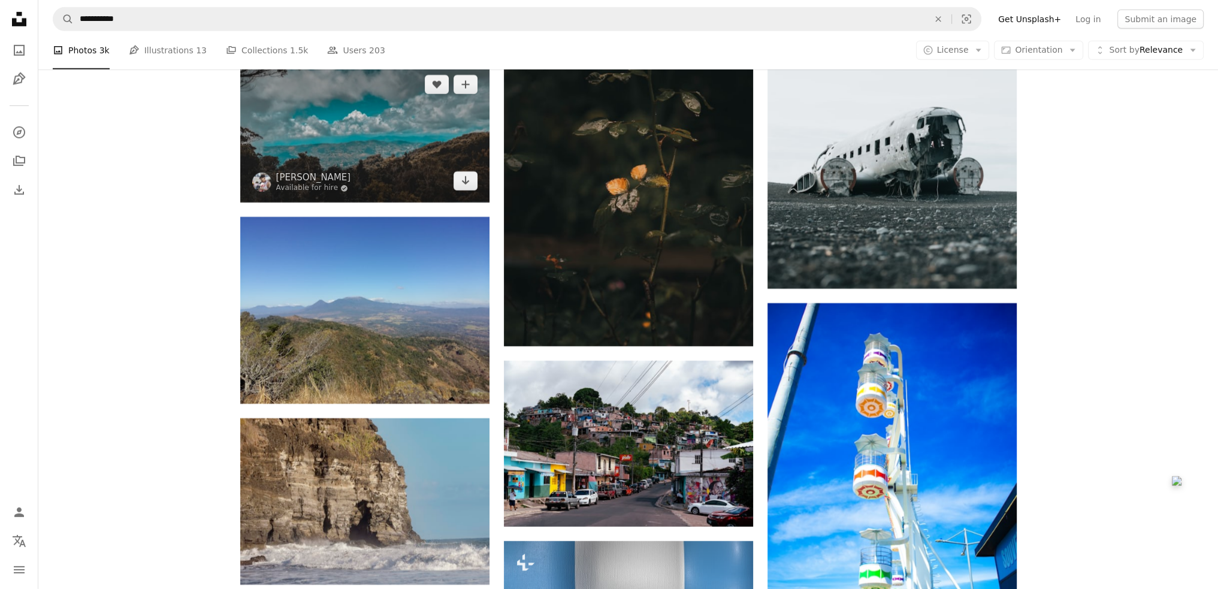
click at [350, 152] on img at bounding box center [364, 133] width 249 height 140
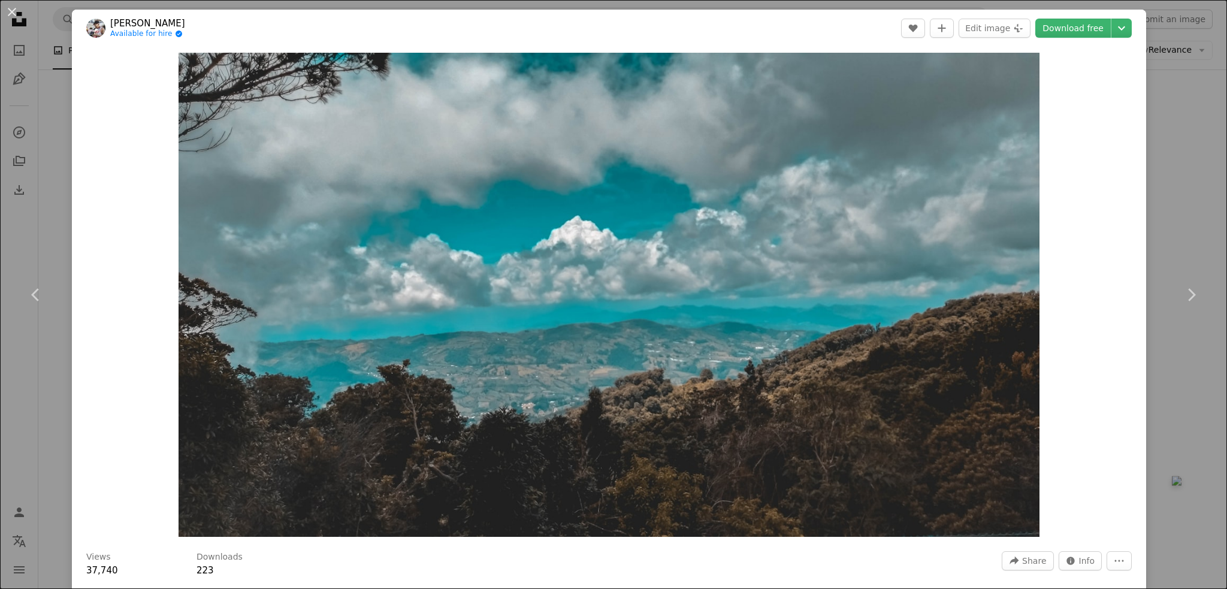
click at [1182, 216] on div "An X shape Chevron left Chevron right [PERSON_NAME] Available for hire A checkm…" at bounding box center [613, 294] width 1227 height 589
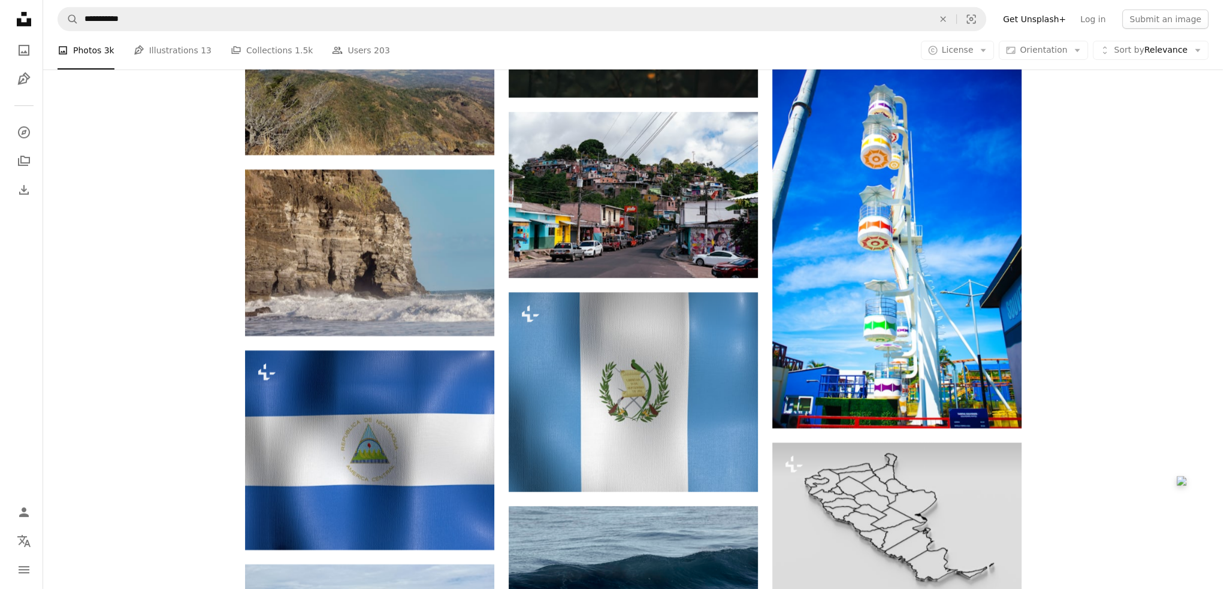
scroll to position [17549, 0]
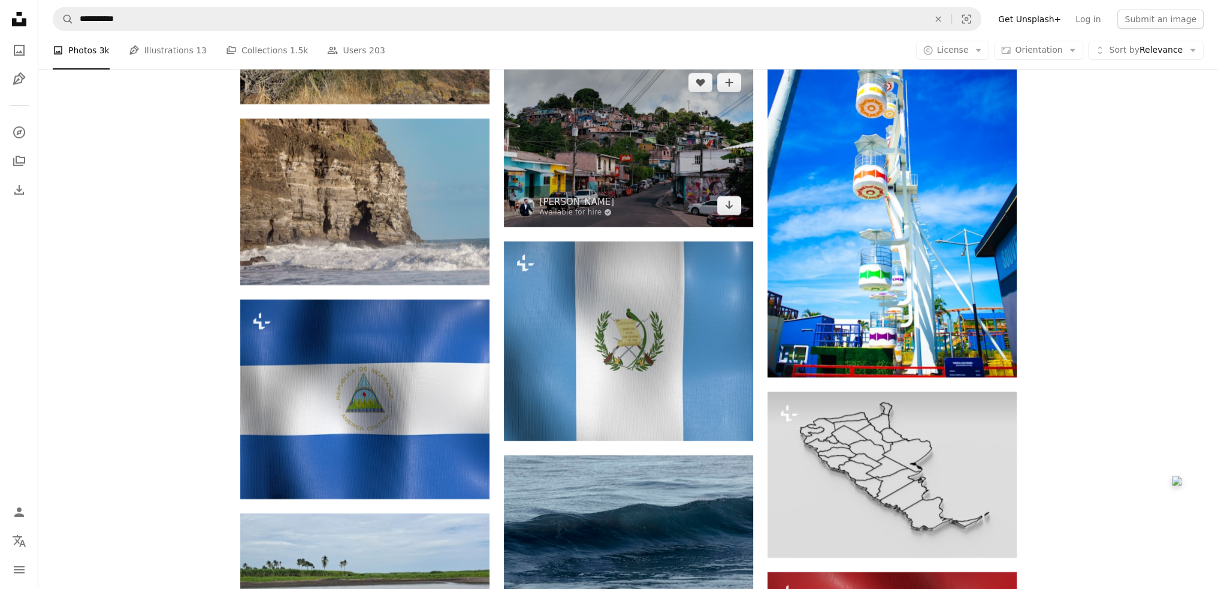
click at [635, 143] on img at bounding box center [628, 144] width 249 height 166
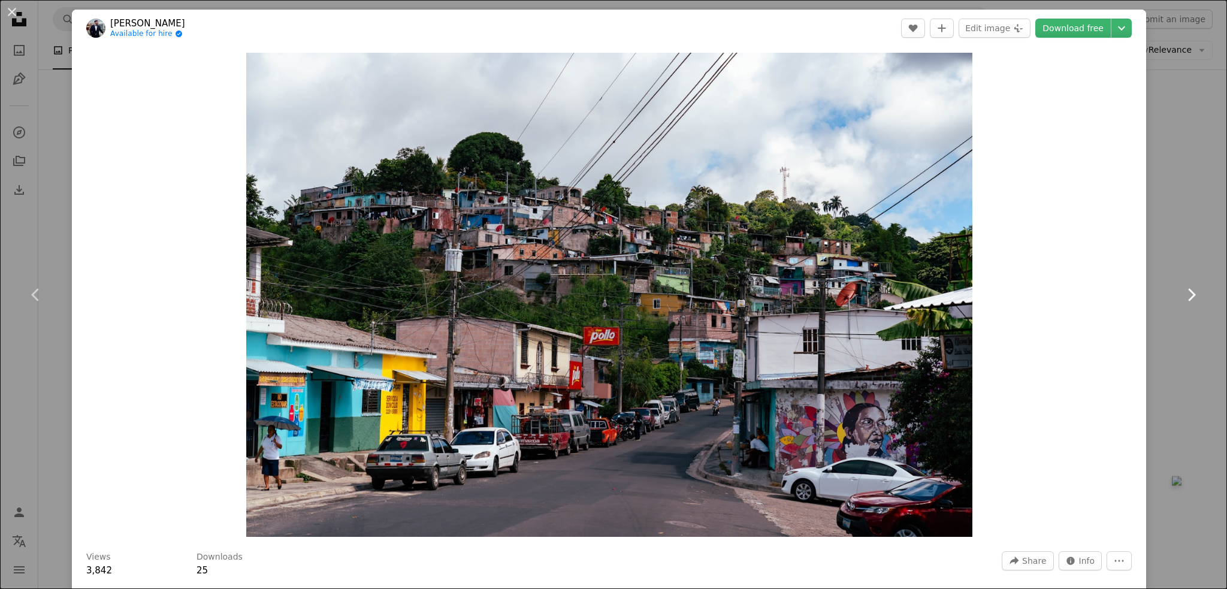
drag, startPoint x: 673, startPoint y: 382, endPoint x: 1167, endPoint y: 238, distance: 514.2
click at [1167, 238] on link "Chevron right" at bounding box center [1191, 294] width 72 height 115
click at [1165, 237] on link "Chevron right" at bounding box center [1191, 294] width 72 height 115
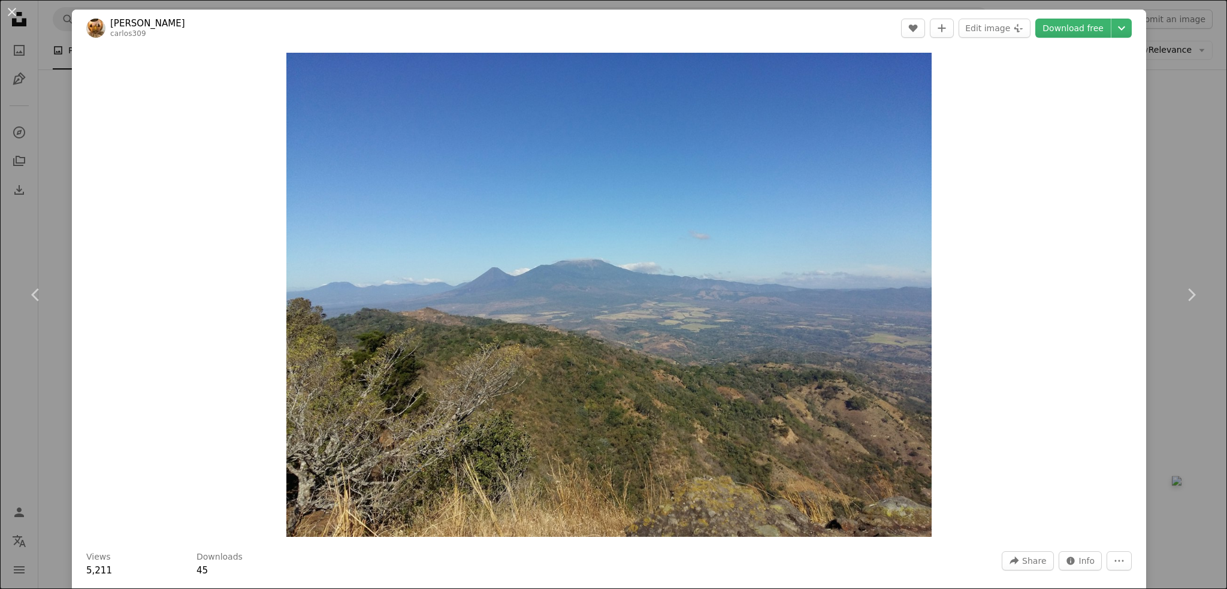
click at [1184, 205] on div "An X shape Chevron left Chevron right [PERSON_NAME] carlos309 A heart A plus si…" at bounding box center [613, 294] width 1227 height 589
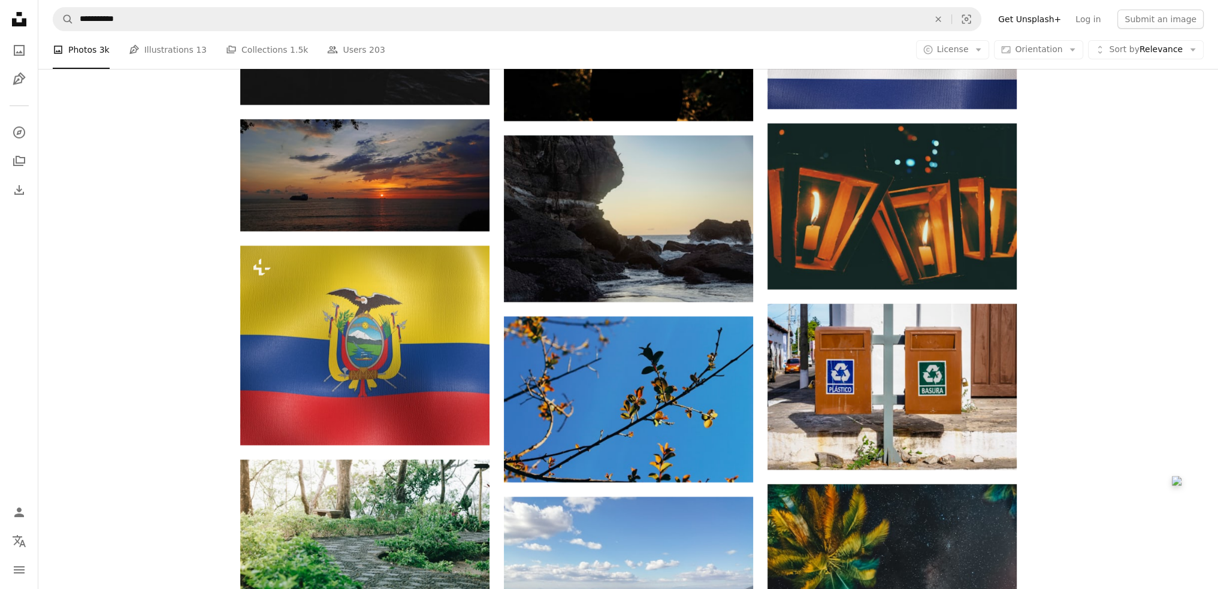
scroll to position [18687, 0]
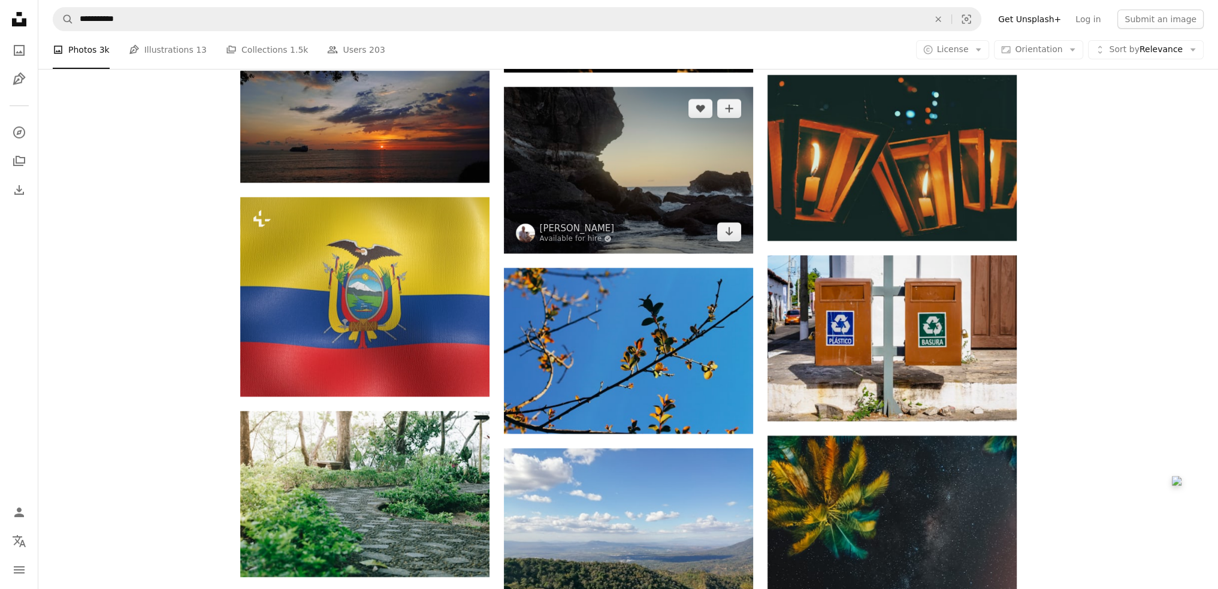
click at [694, 186] on img at bounding box center [628, 170] width 249 height 166
click at [623, 167] on img at bounding box center [628, 170] width 249 height 166
click at [640, 210] on img at bounding box center [628, 170] width 249 height 166
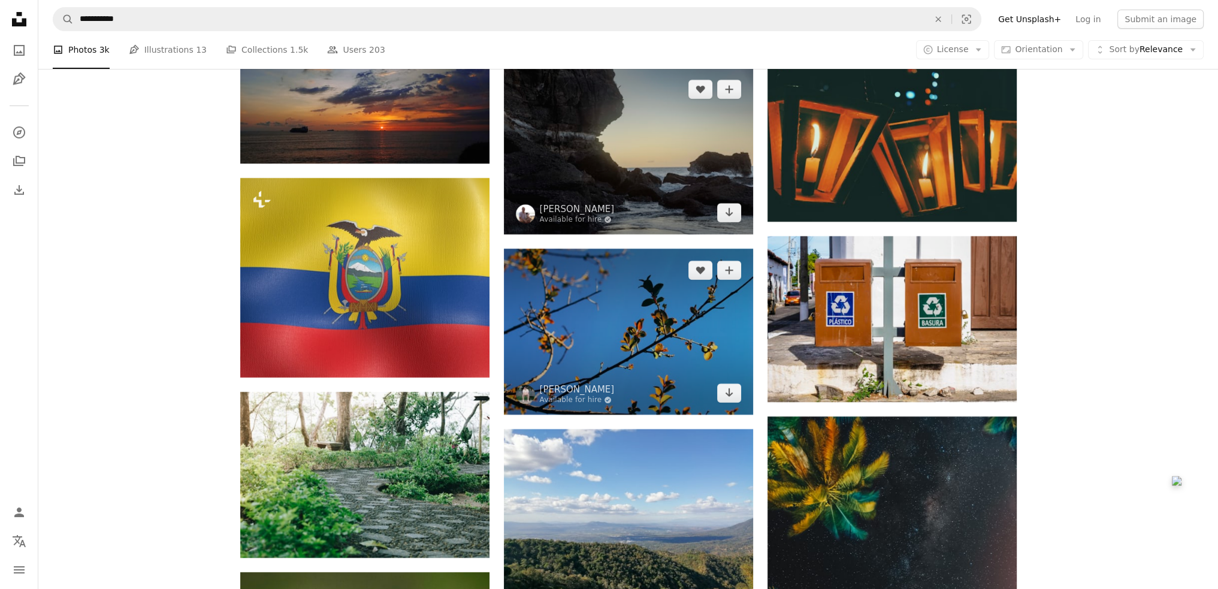
scroll to position [18747, 0]
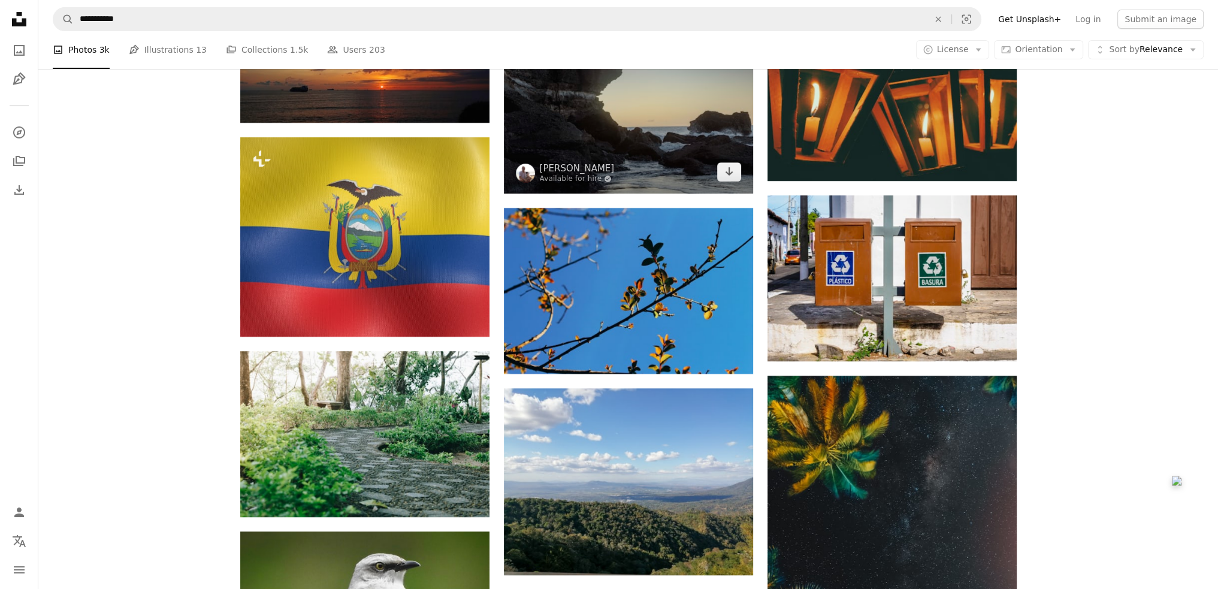
click at [651, 144] on img at bounding box center [628, 110] width 249 height 166
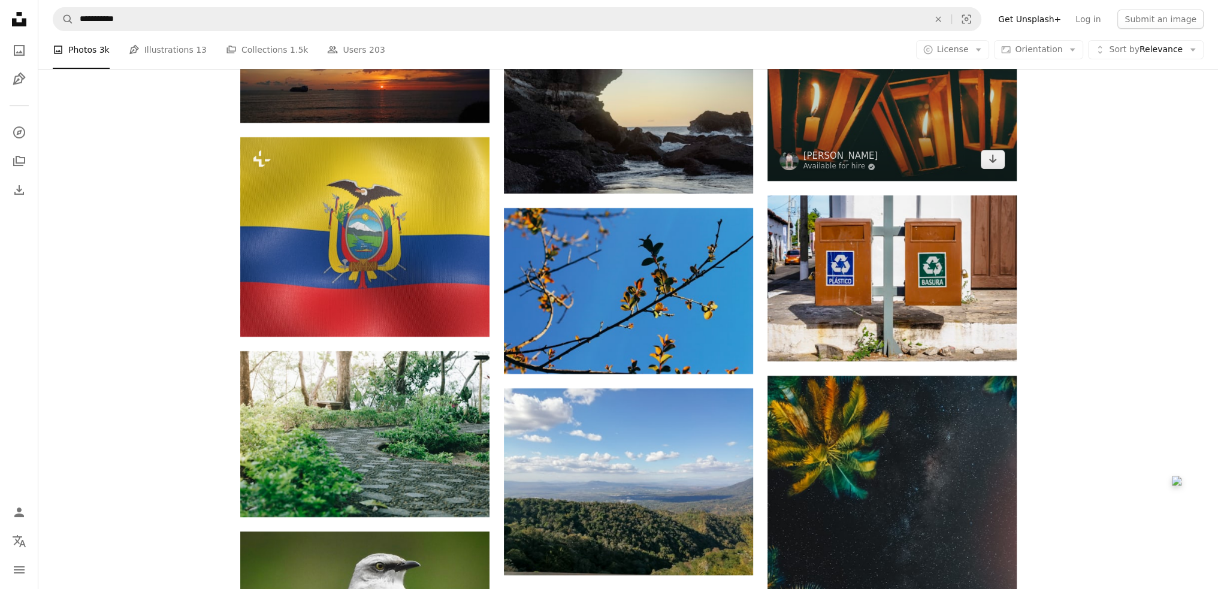
click at [879, 115] on img at bounding box center [891, 98] width 249 height 166
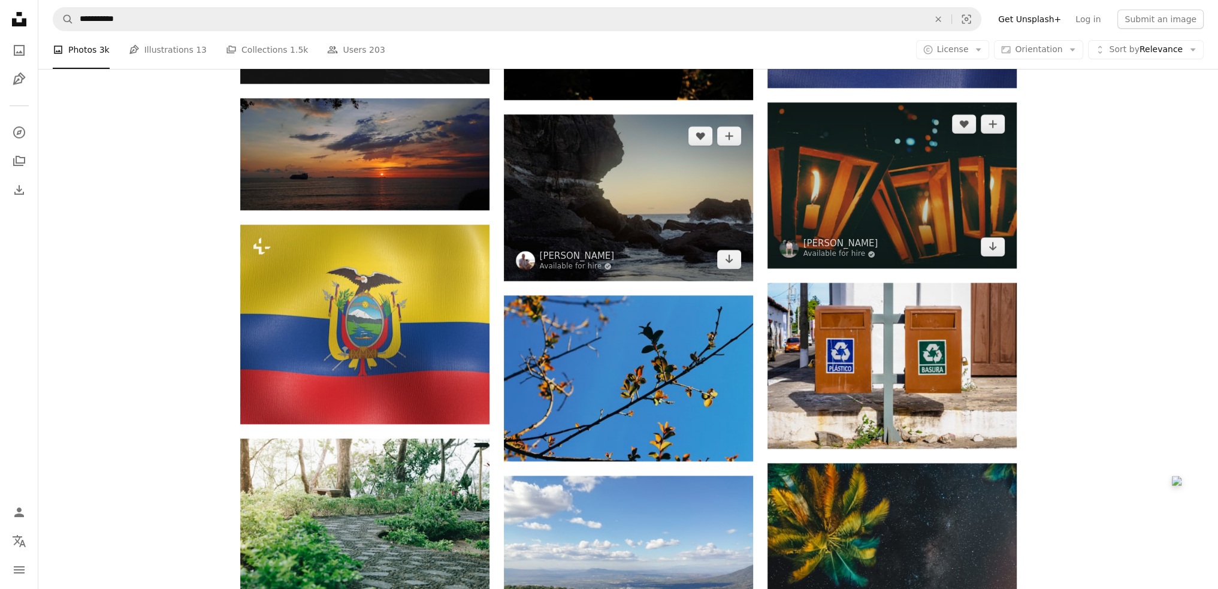
scroll to position [18627, 0]
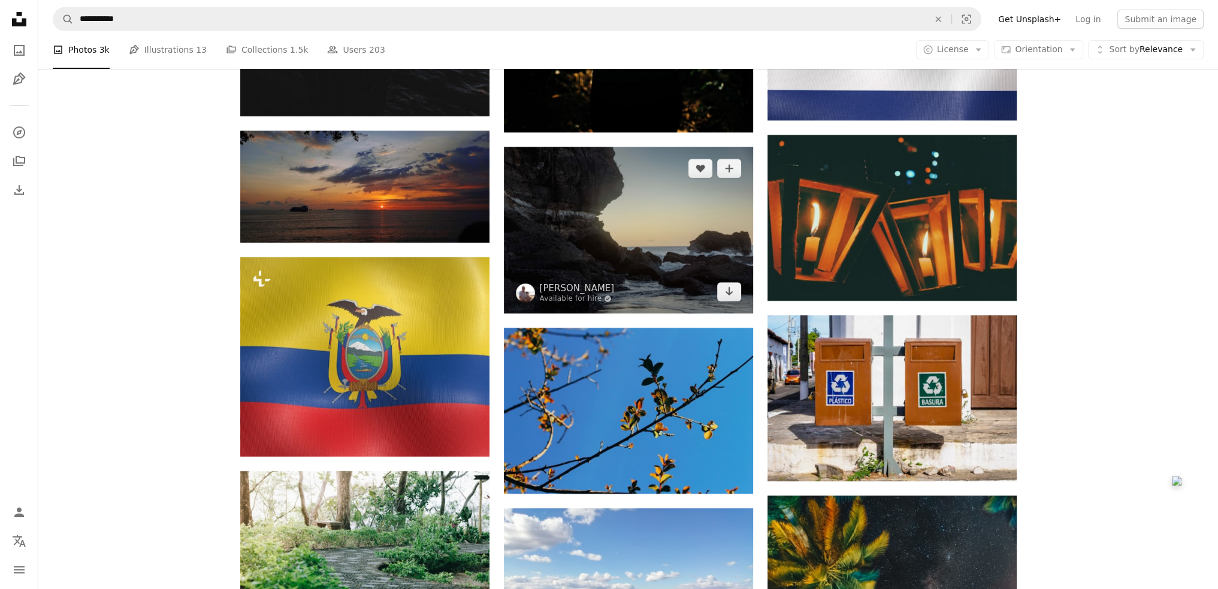
click at [688, 199] on img at bounding box center [628, 230] width 249 height 166
click at [639, 220] on img at bounding box center [628, 230] width 249 height 166
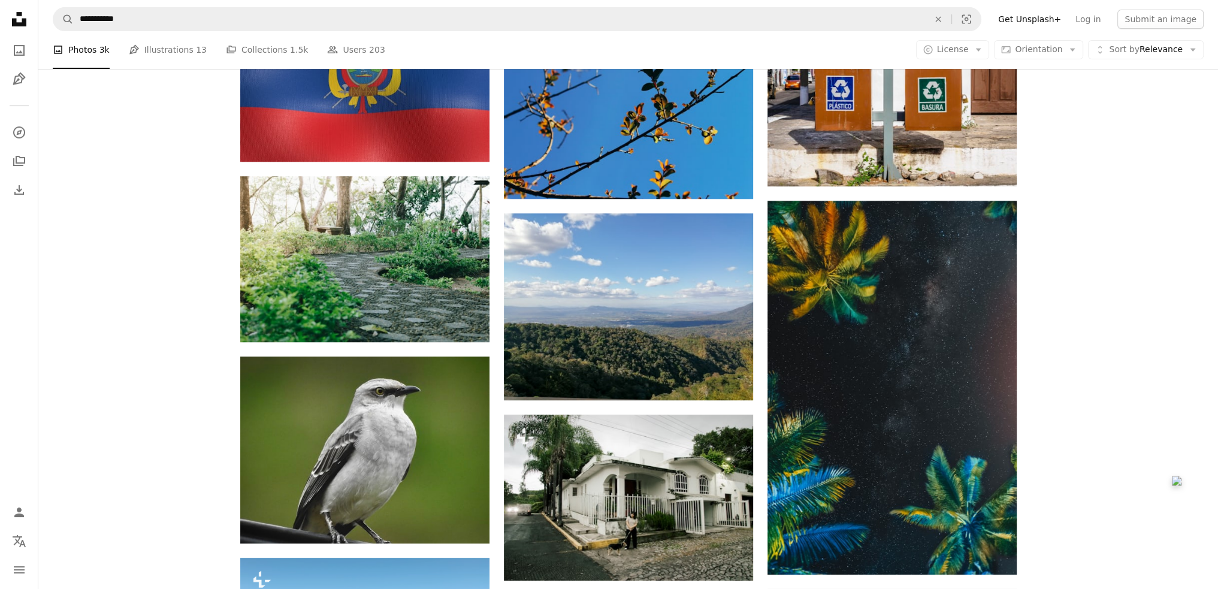
scroll to position [18927, 0]
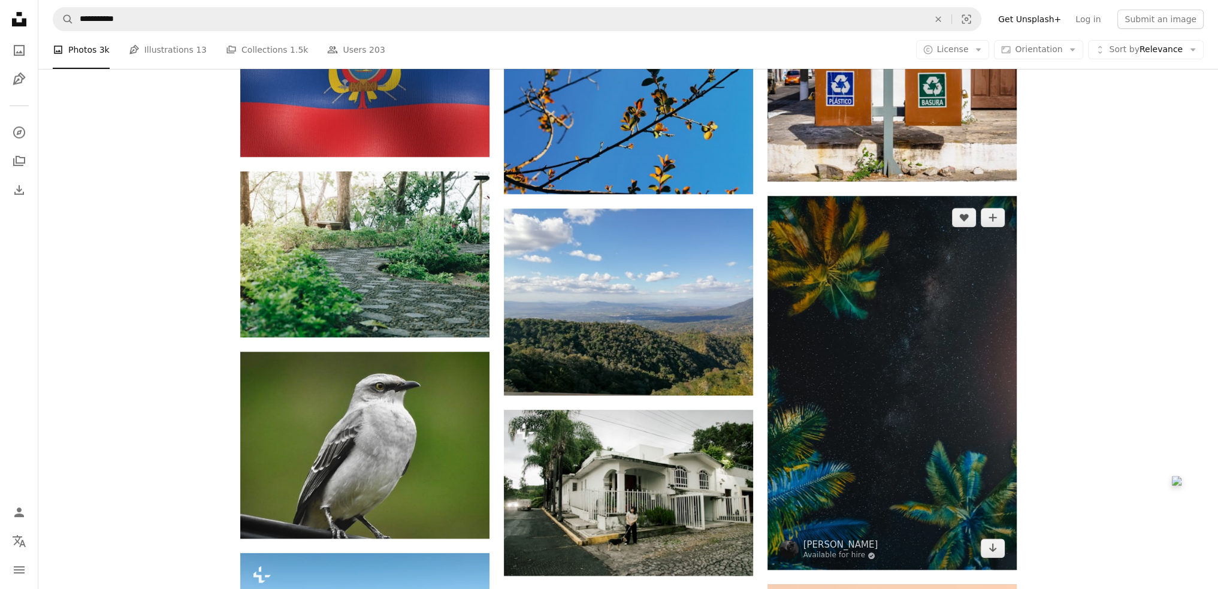
click at [938, 380] on img at bounding box center [891, 383] width 249 height 374
drag, startPoint x: 953, startPoint y: 376, endPoint x: 949, endPoint y: 362, distance: 13.8
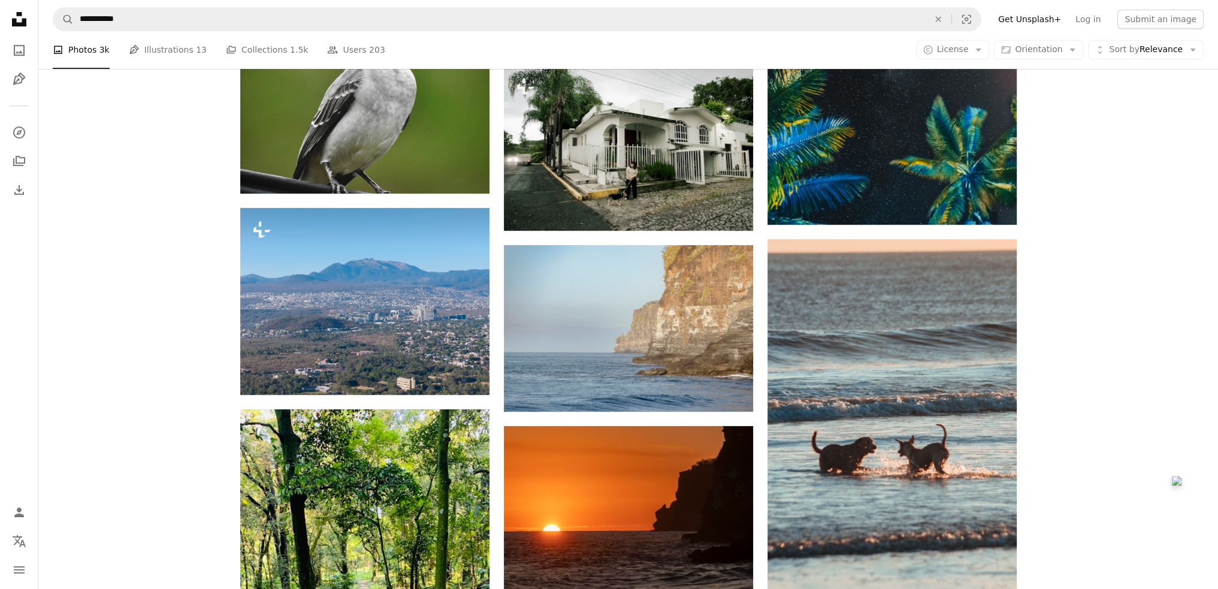
scroll to position [19286, 0]
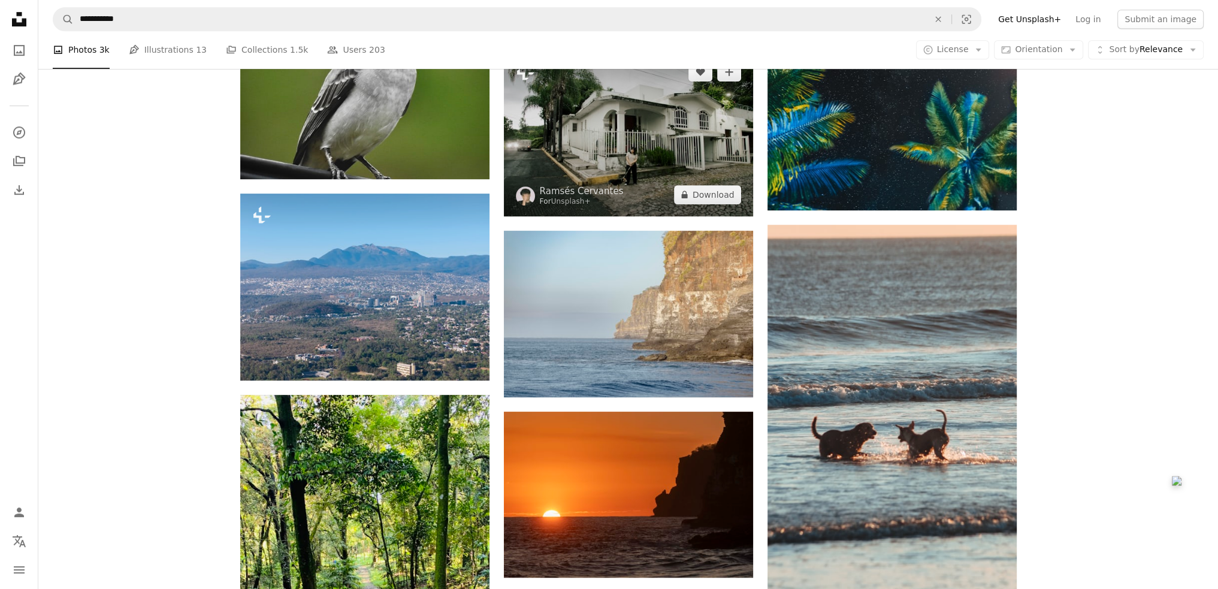
click at [599, 137] on img at bounding box center [628, 133] width 249 height 166
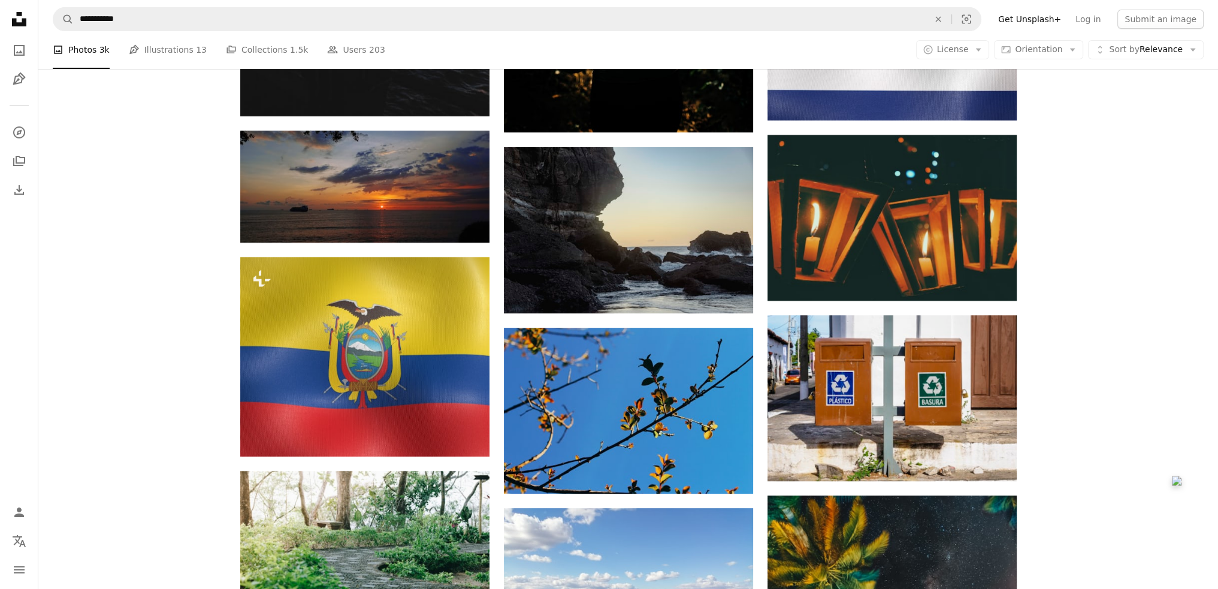
scroll to position [18747, 0]
